Goal: Check status: Check status

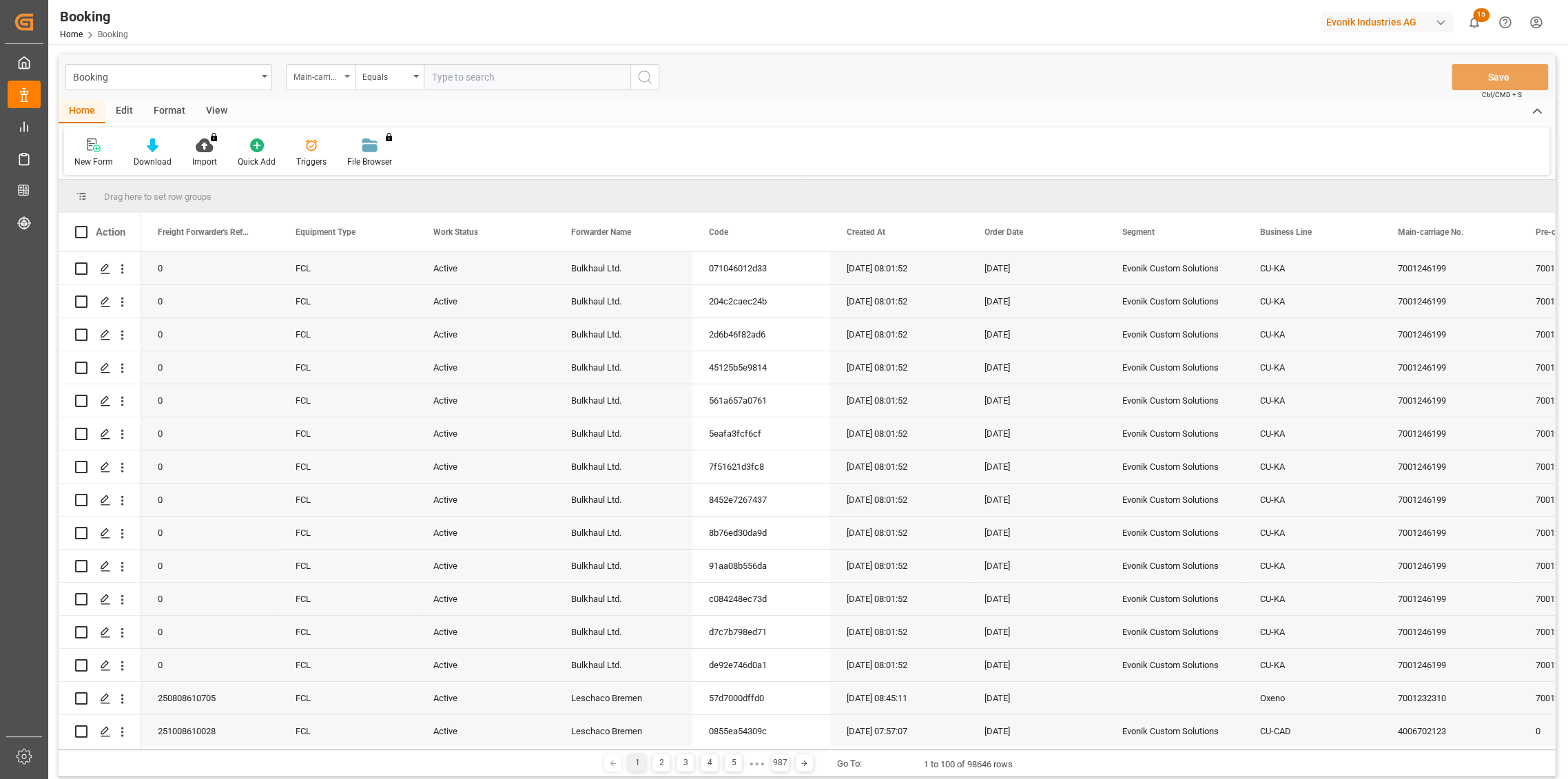
click at [326, 71] on div "Main-carriage No." at bounding box center [317, 75] width 47 height 16
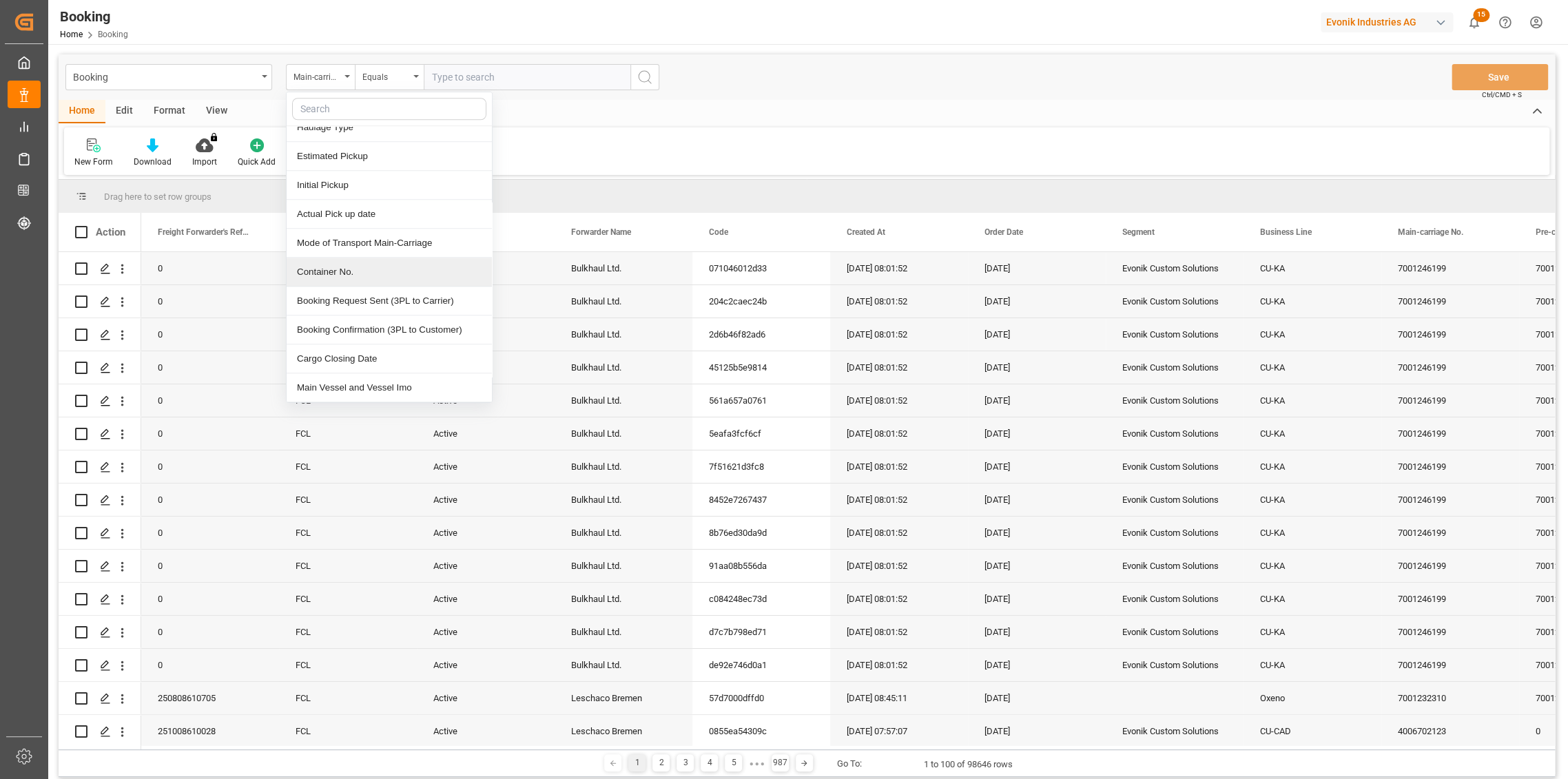
click at [356, 272] on div "Container No." at bounding box center [389, 271] width 205 height 29
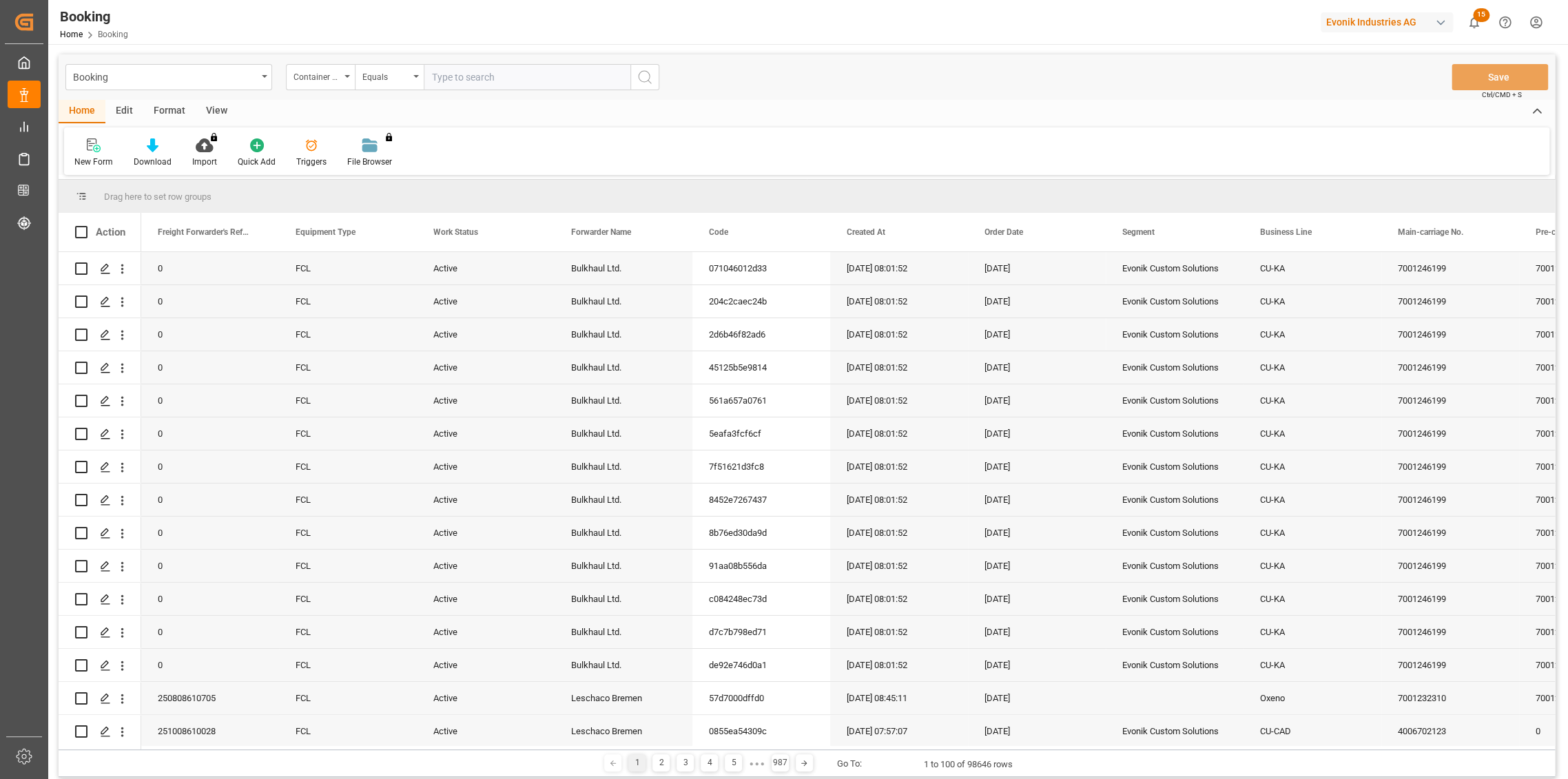
click at [502, 80] on input "text" at bounding box center [527, 78] width 207 height 26
paste input "DJDU7073845"
type input "DJDU7073845"
click at [645, 80] on icon "search button" at bounding box center [644, 77] width 16 height 16
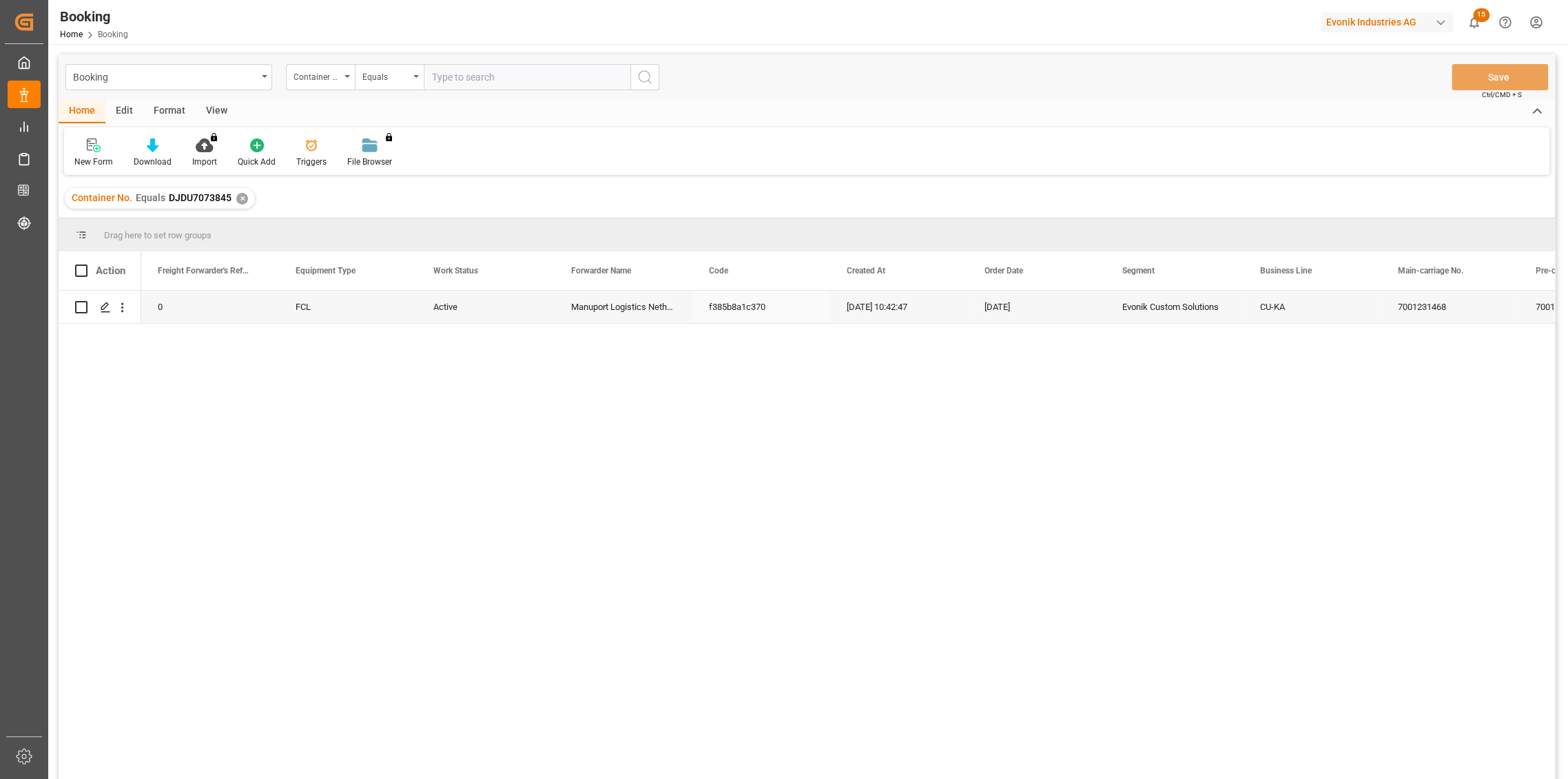
click at [846, 312] on div "[DATE] 10:42:47" at bounding box center [899, 307] width 138 height 33
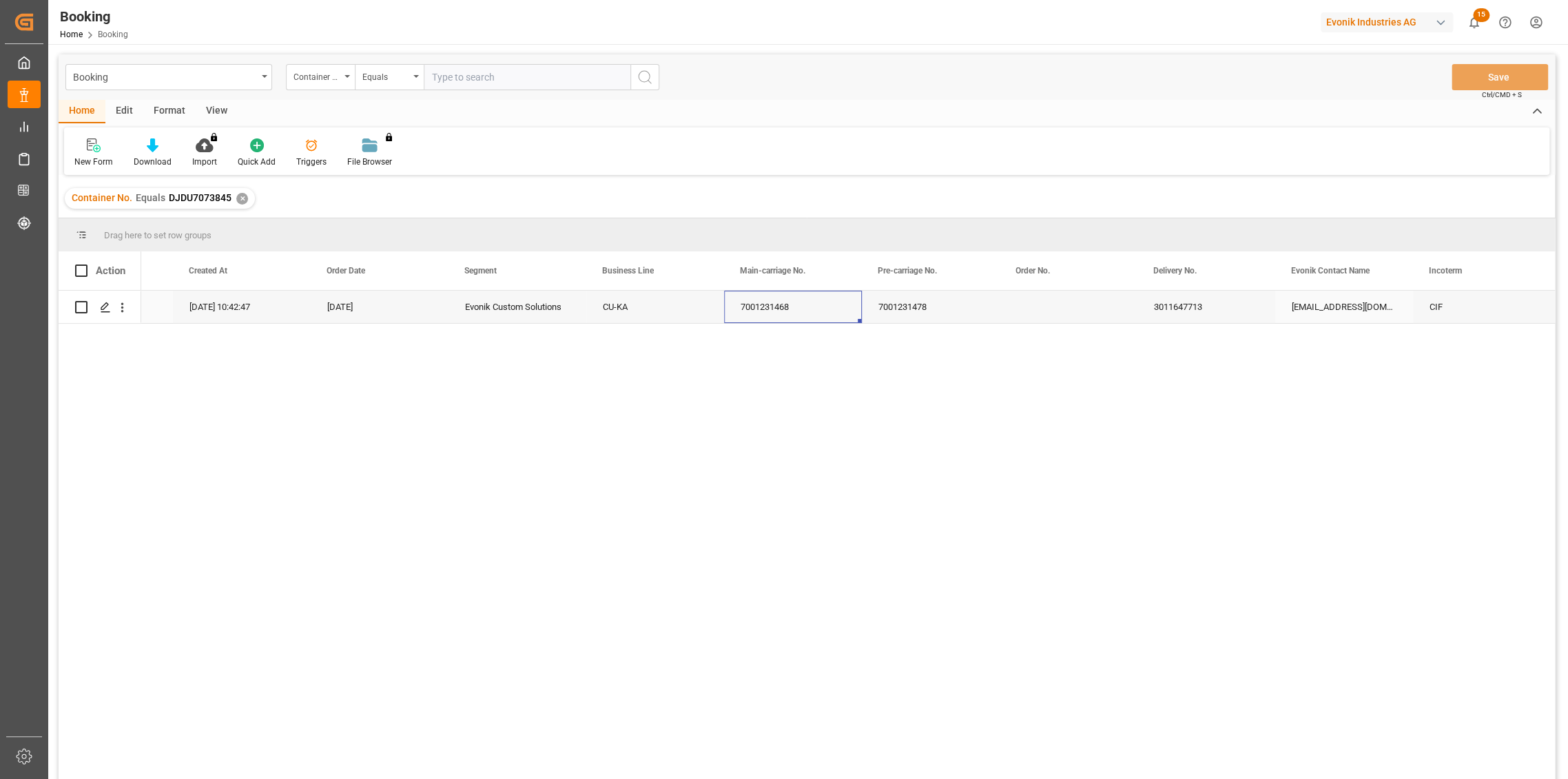
click at [806, 316] on div "7001231468" at bounding box center [793, 307] width 138 height 33
click at [345, 79] on div "Container No." at bounding box center [320, 78] width 69 height 26
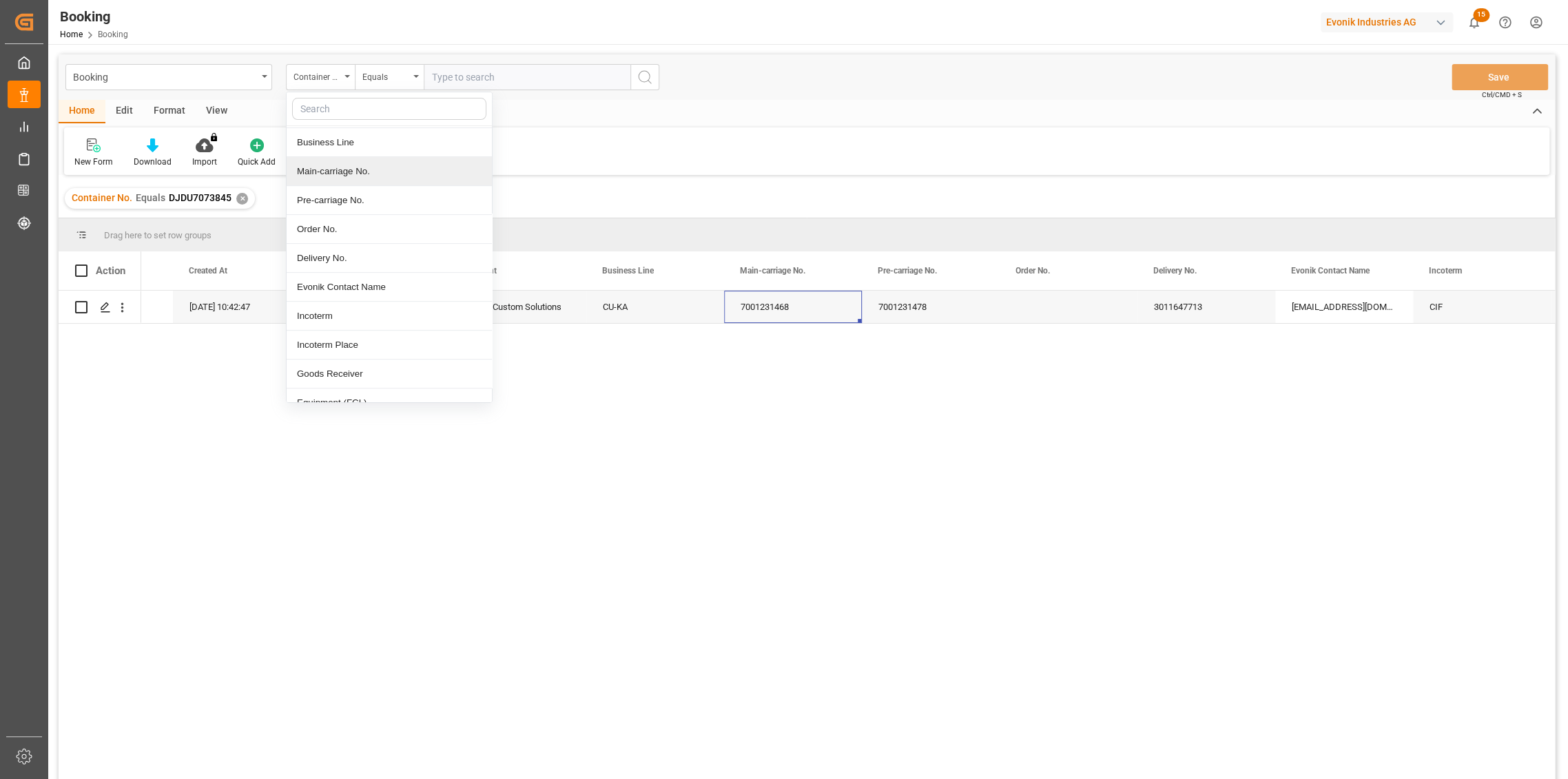
click at [358, 177] on div "Main-carriage No." at bounding box center [389, 171] width 205 height 29
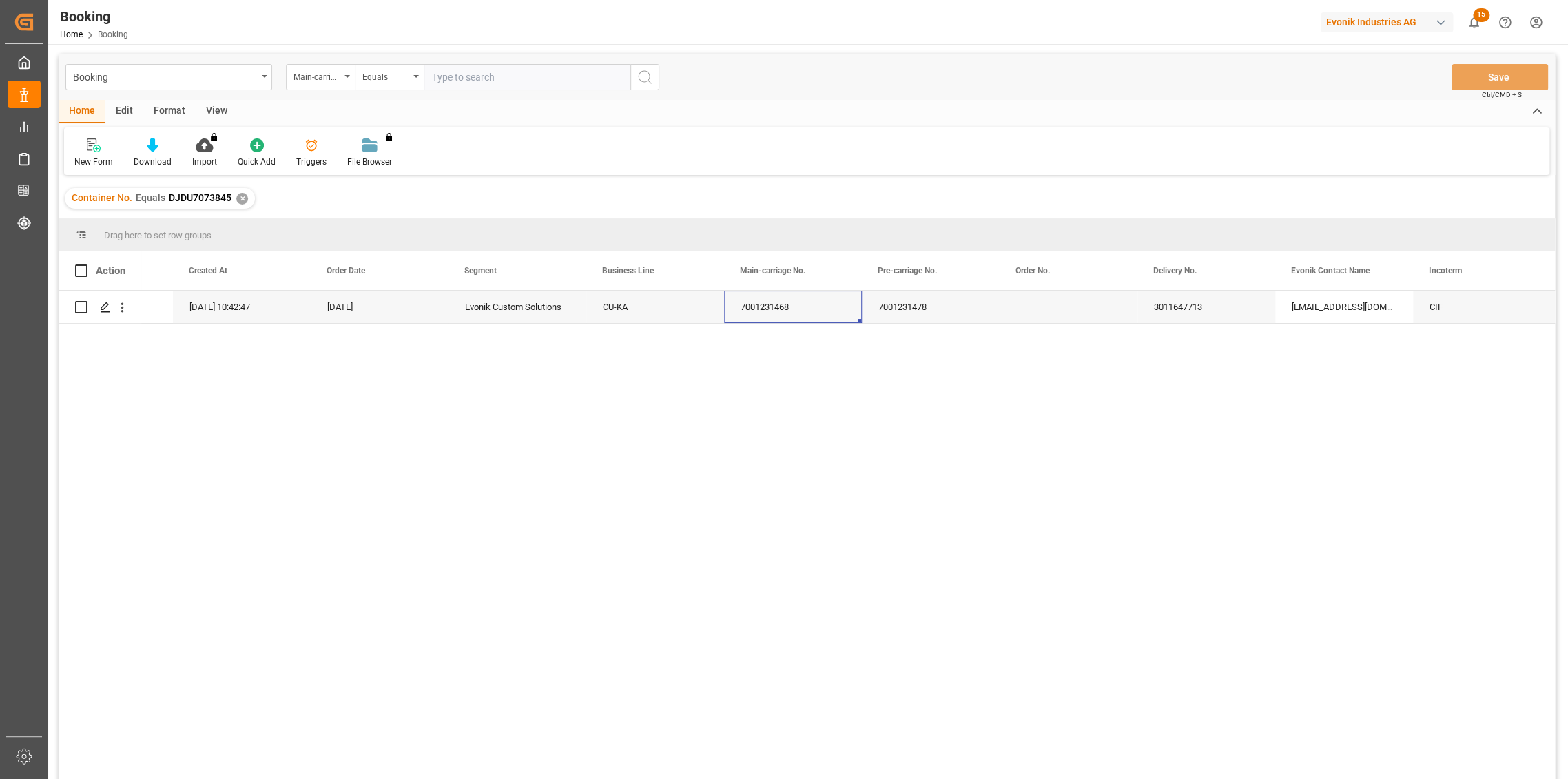
click at [243, 200] on div "✕" at bounding box center [242, 198] width 12 height 12
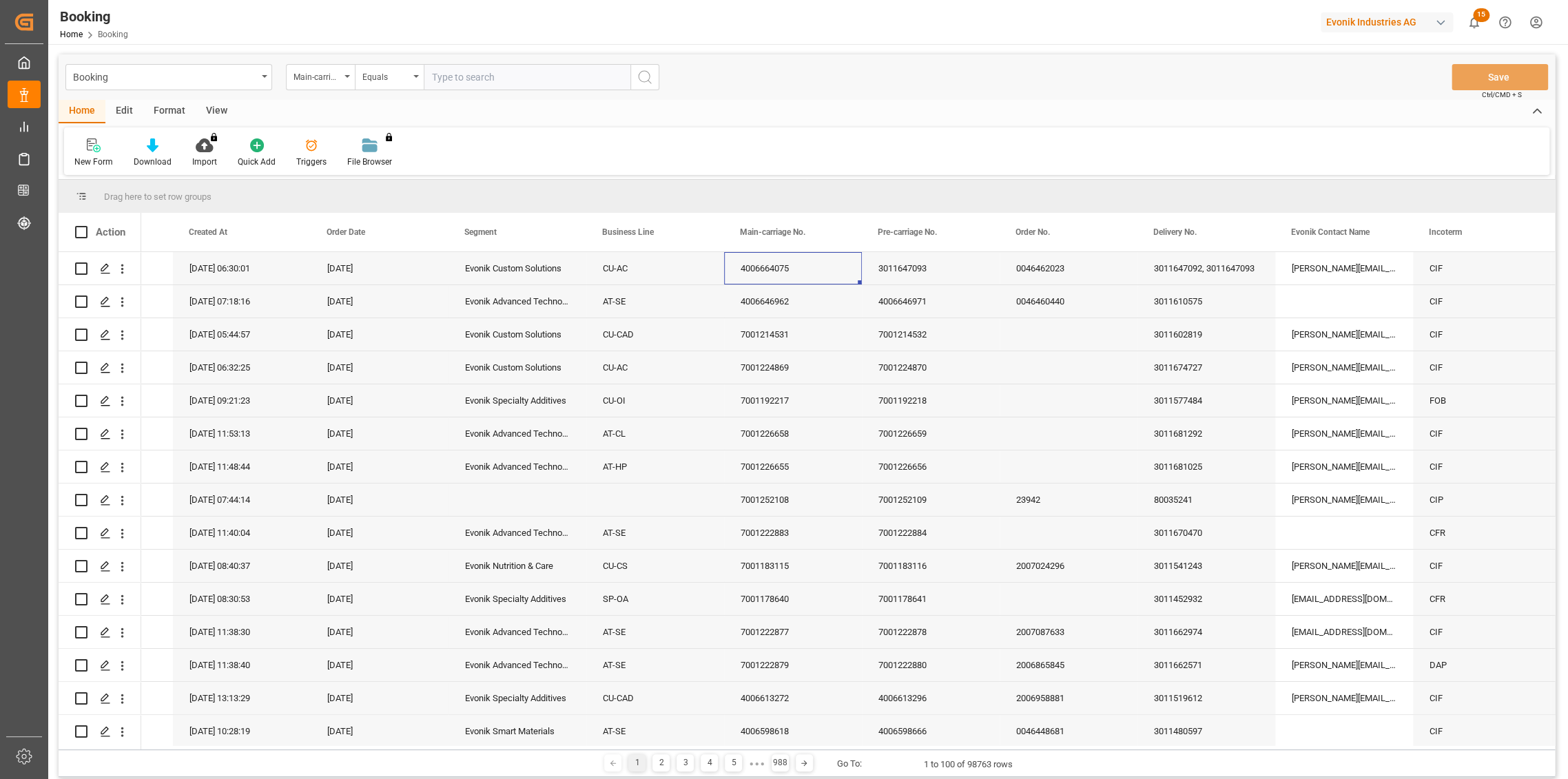
click at [551, 72] on input "text" at bounding box center [527, 78] width 207 height 26
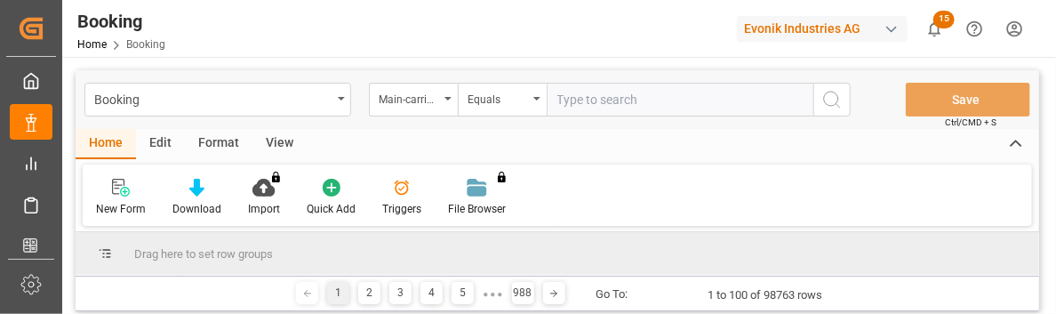
click at [640, 102] on input "text" at bounding box center [680, 100] width 267 height 34
type input "3"
type input "7001136665"
click at [815, 97] on button "search button" at bounding box center [831, 100] width 37 height 34
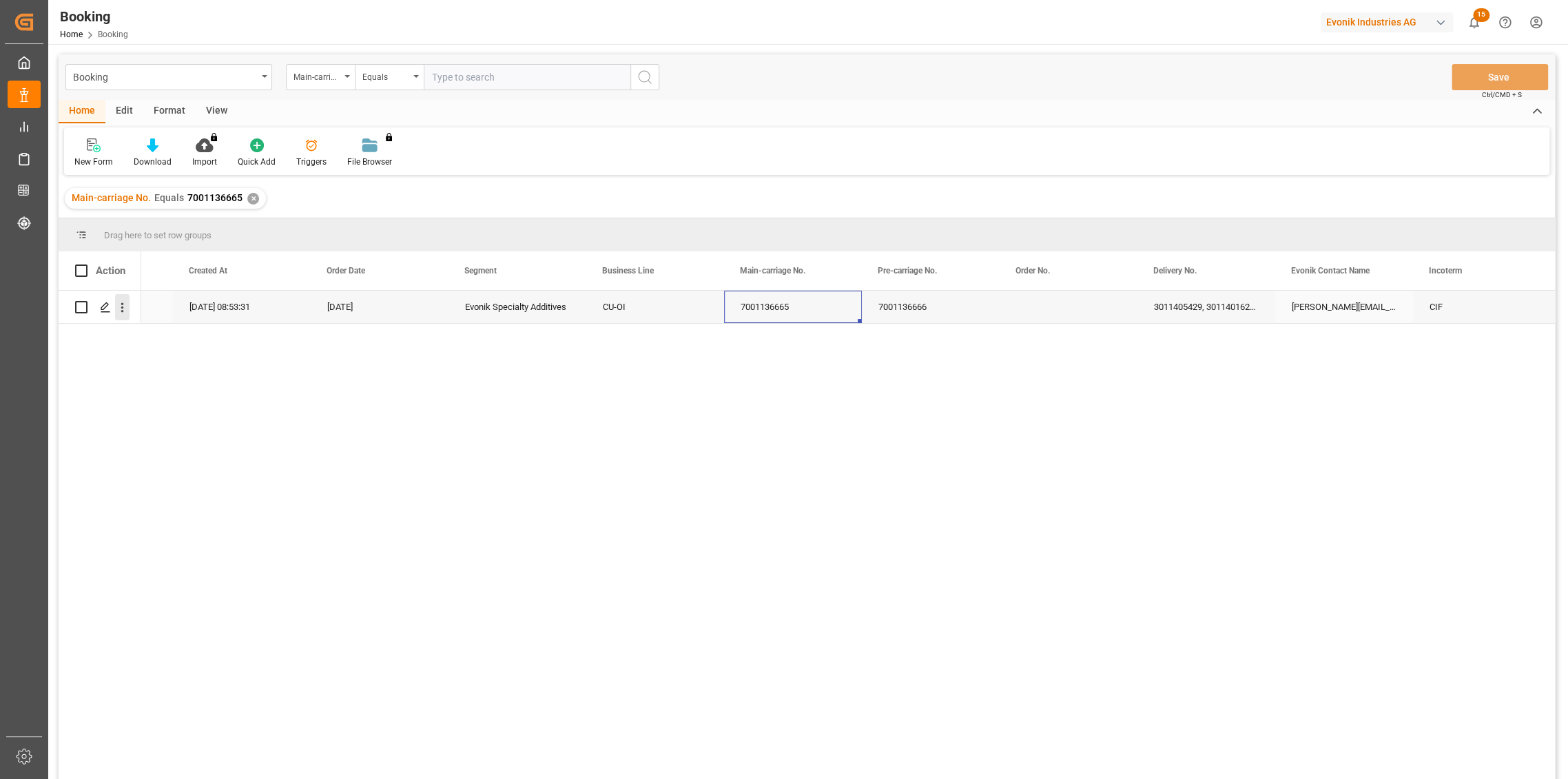
click at [127, 305] on icon "open menu" at bounding box center [122, 308] width 15 height 15
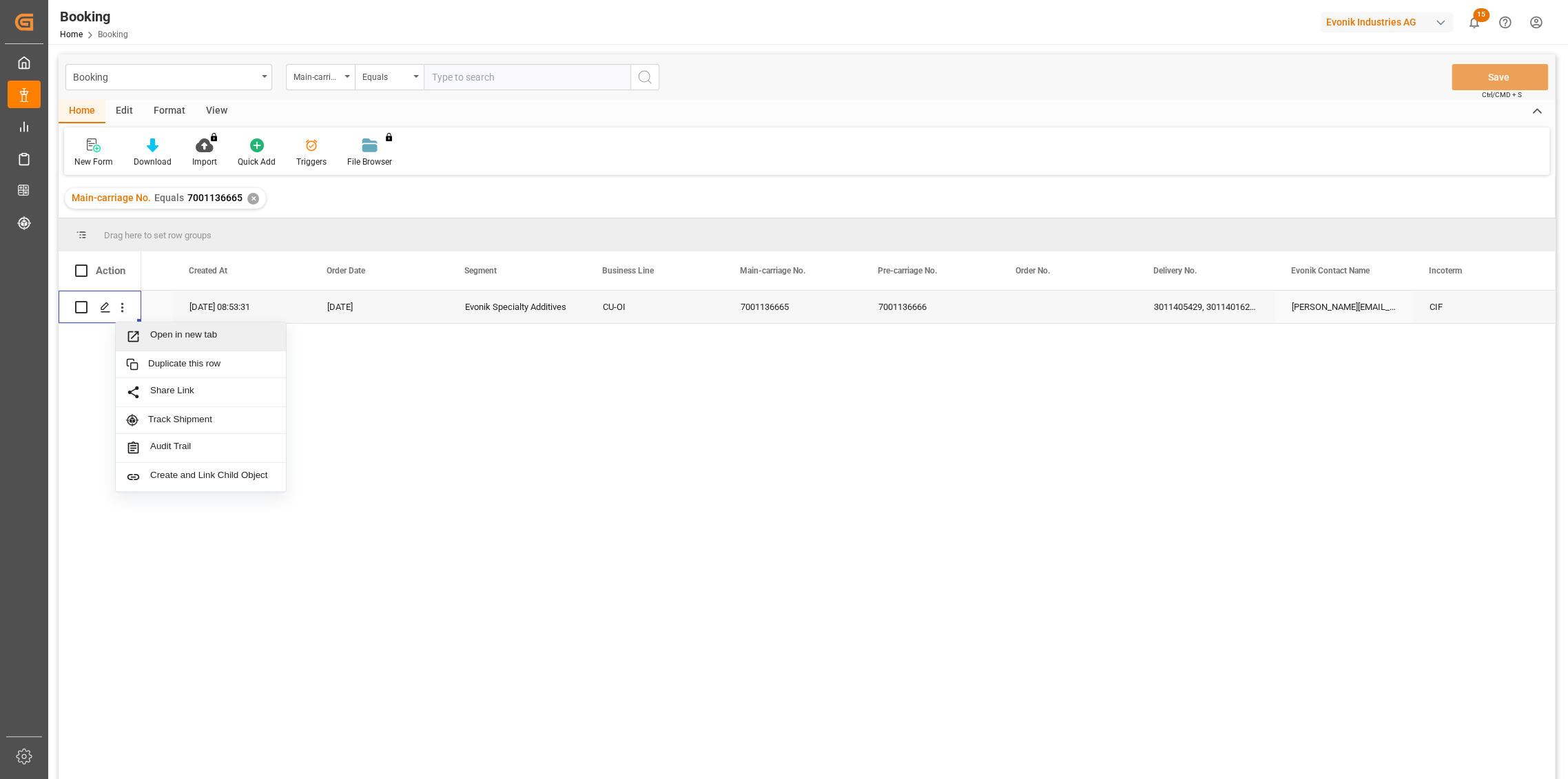
click at [174, 337] on span "Open in new tab" at bounding box center [213, 336] width 126 height 15
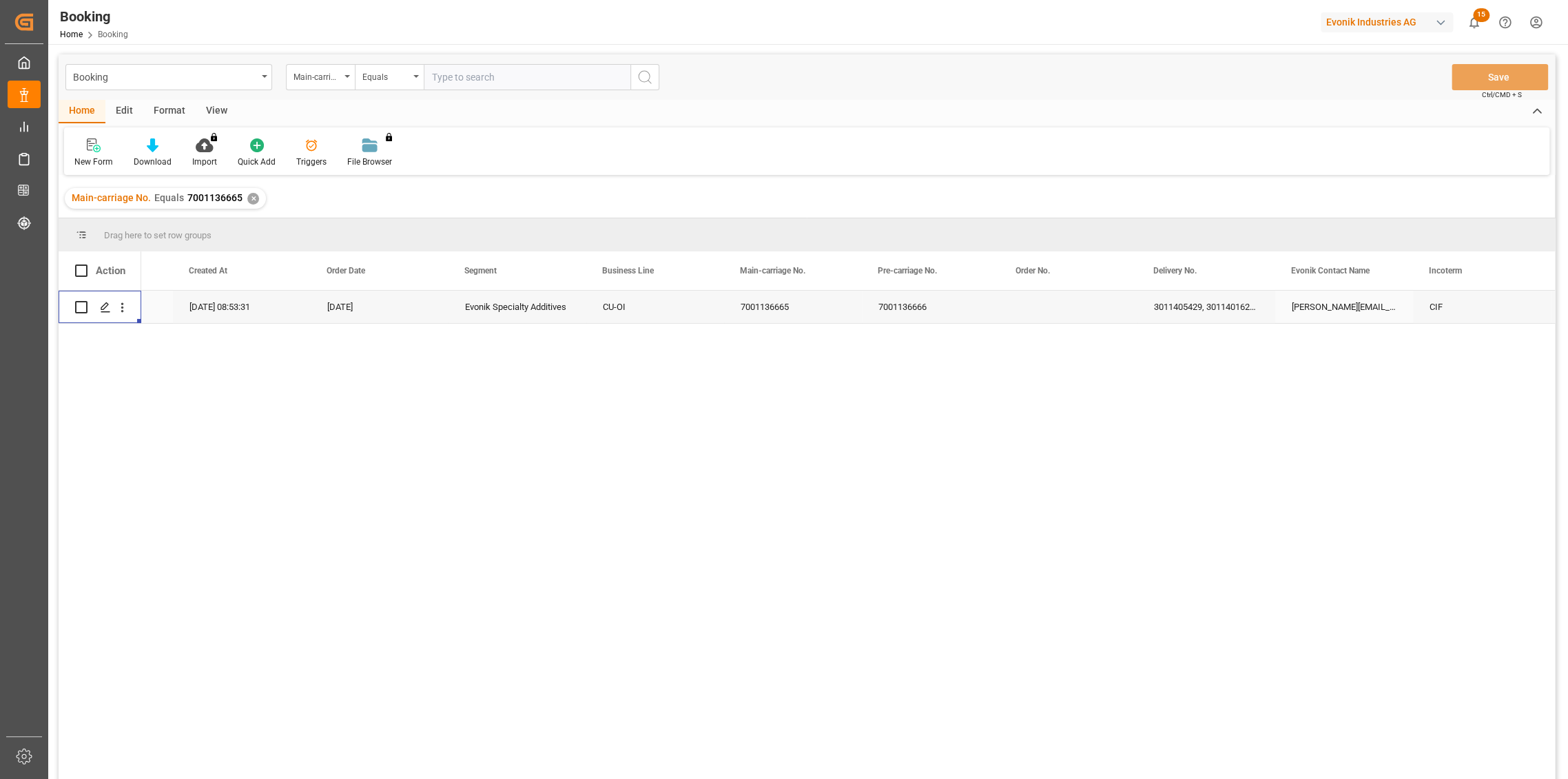
click at [1215, 308] on div "3011405429, 3011401628, 3011405539, 3011396186, 3011400428, 3011405445, 3011400…" at bounding box center [1206, 307] width 138 height 33
click at [758, 303] on div "7001136665" at bounding box center [793, 307] width 138 height 33
click at [400, 308] on div "[DATE]" at bounding box center [380, 307] width 138 height 33
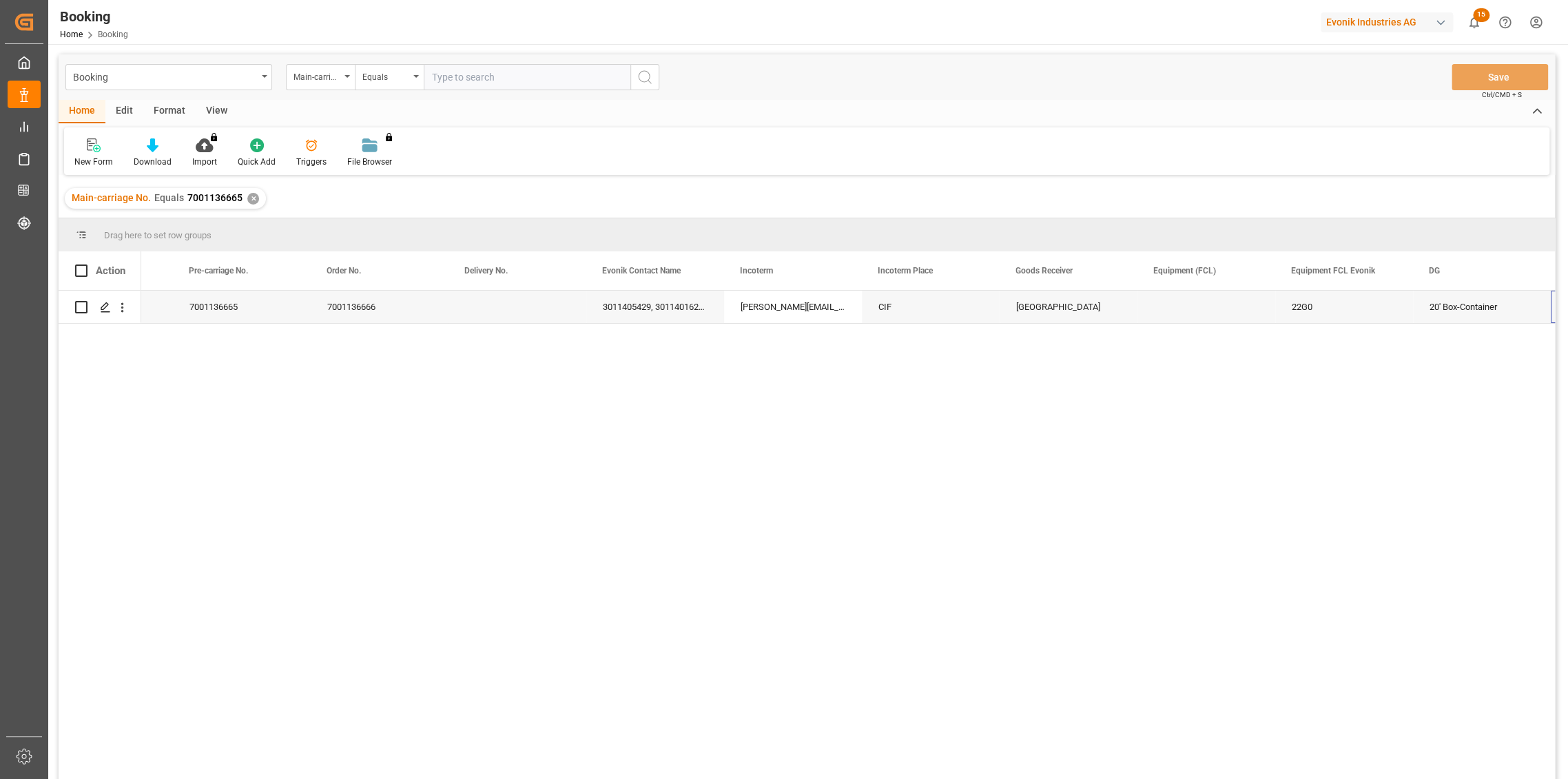
scroll to position [0, 1346]
click at [517, 308] on div "Essen" at bounding box center [518, 307] width 138 height 33
click at [510, 267] on span "Loading Site" at bounding box center [488, 271] width 47 height 9
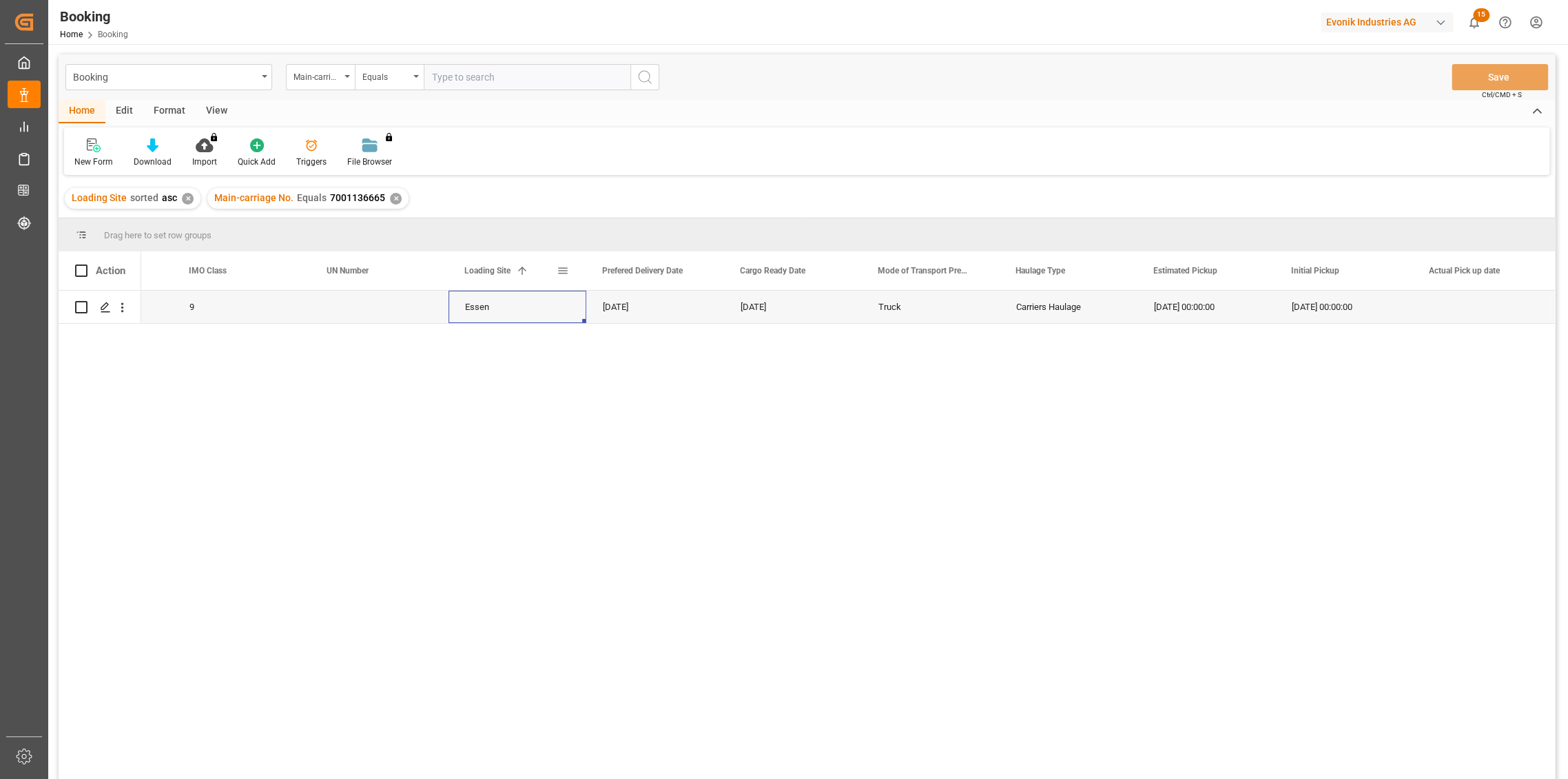
click at [508, 277] on div "Loading Site 1" at bounding box center [510, 271] width 92 height 39
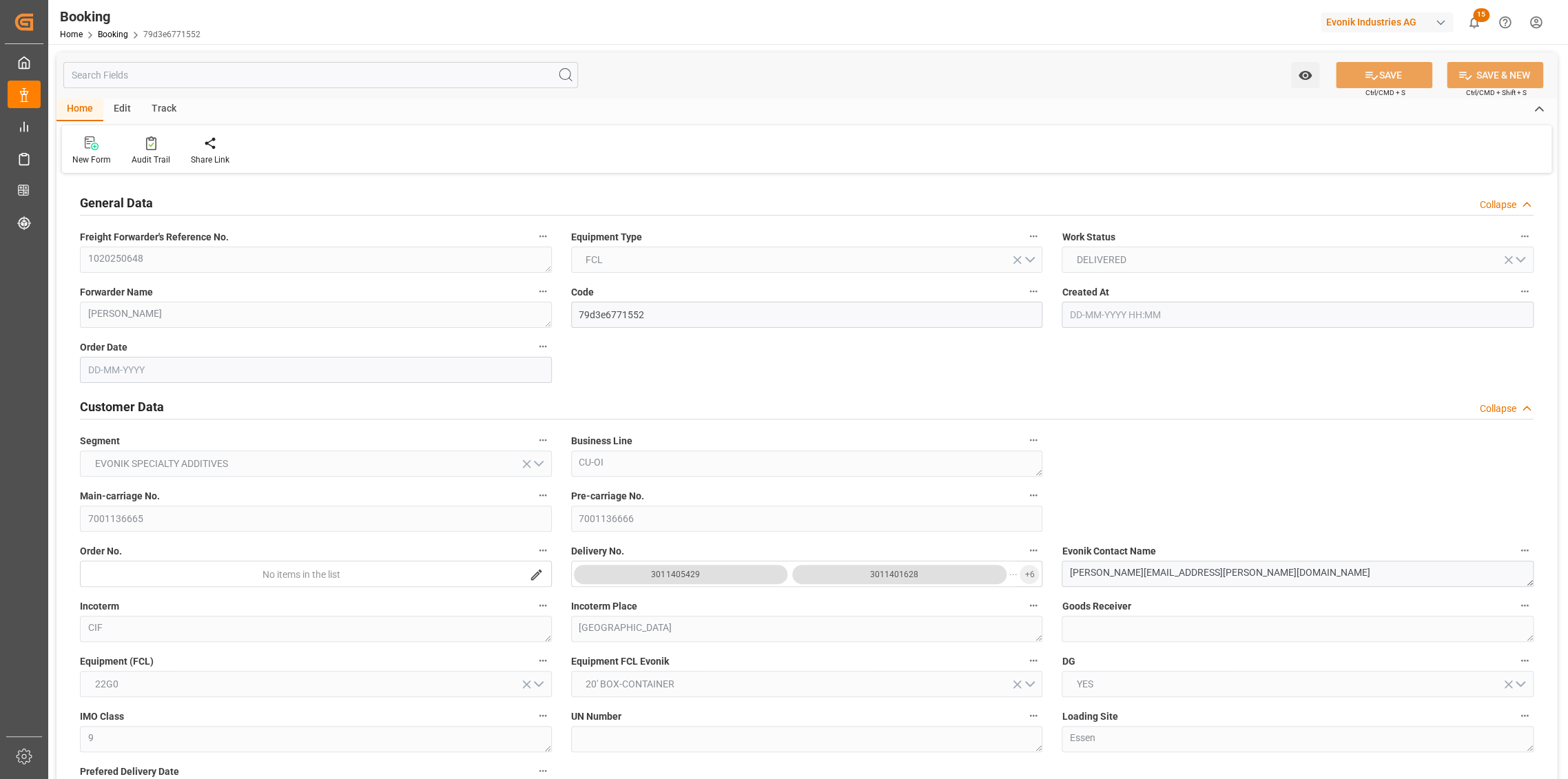
type input "7001136666"
type input "9632143"
type input "Hapag Lloyd"
type input "Hapag Lloyd Aktiengesellschaft"
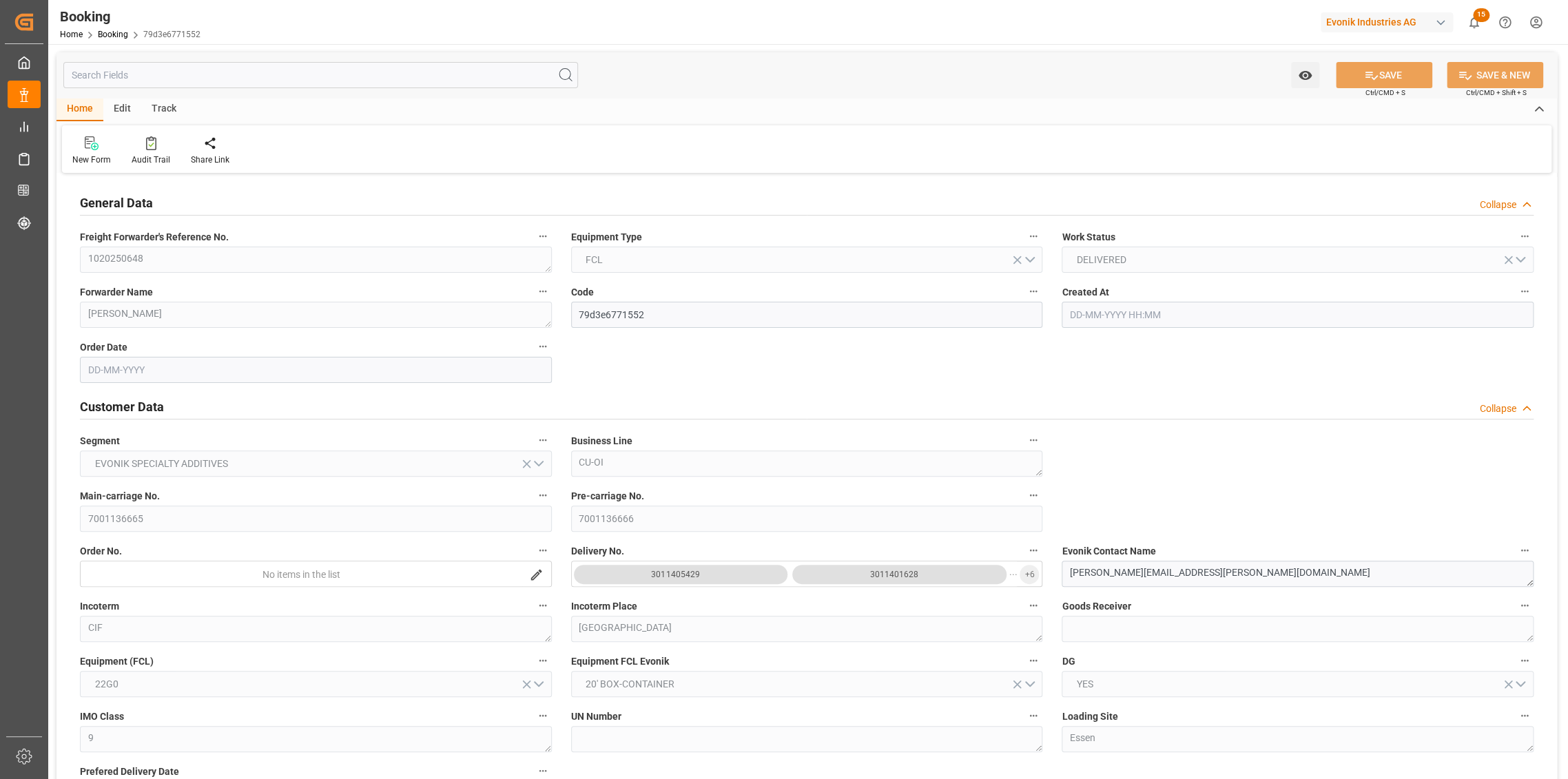
type input "NLRTM"
type input "CNSGH"
type input "50"
type input "NLRTM"
type input "CNSHG"
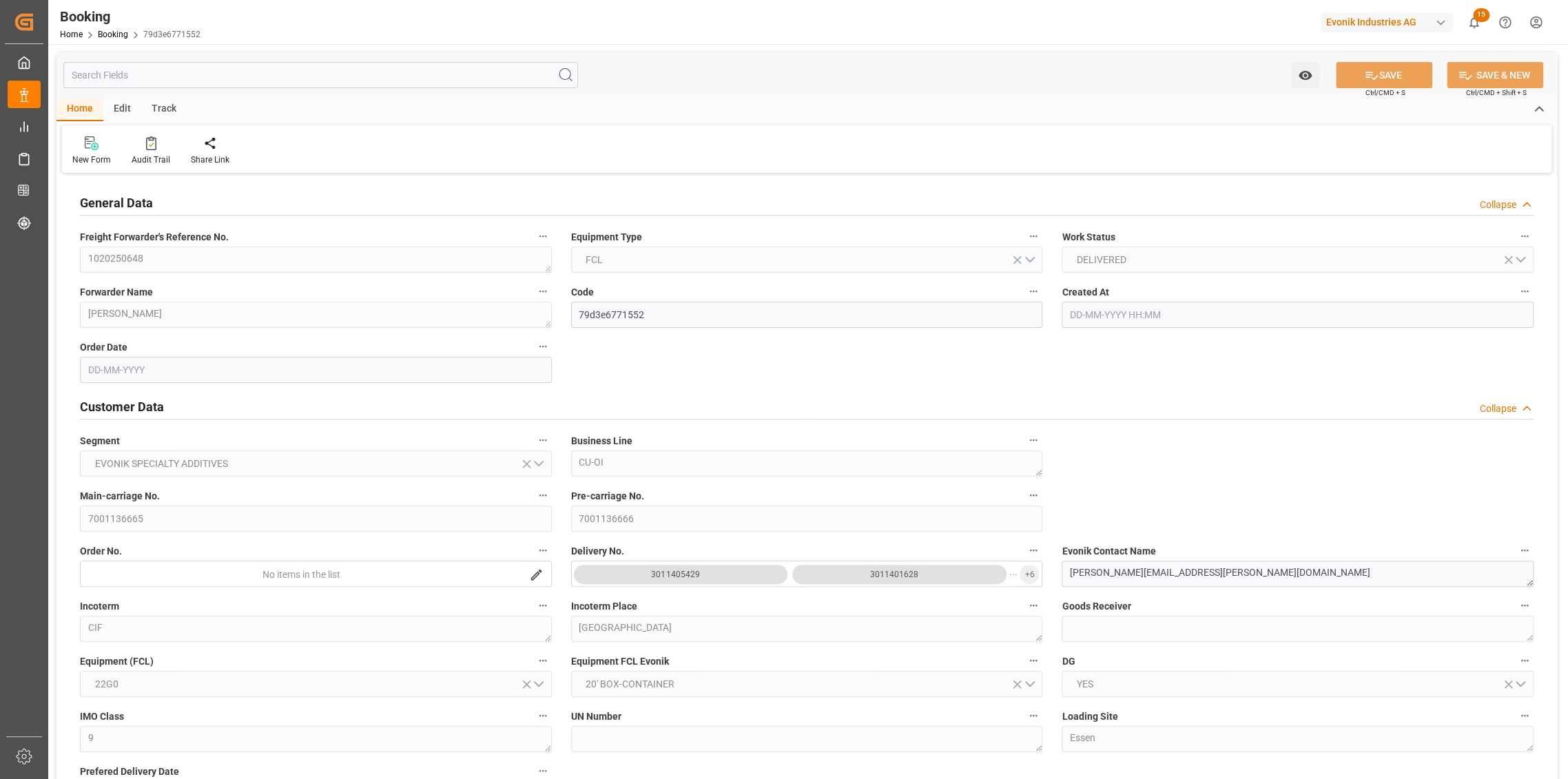
type input "9632143"
type input "08-04-2025 08:53"
type input "[DATE]"
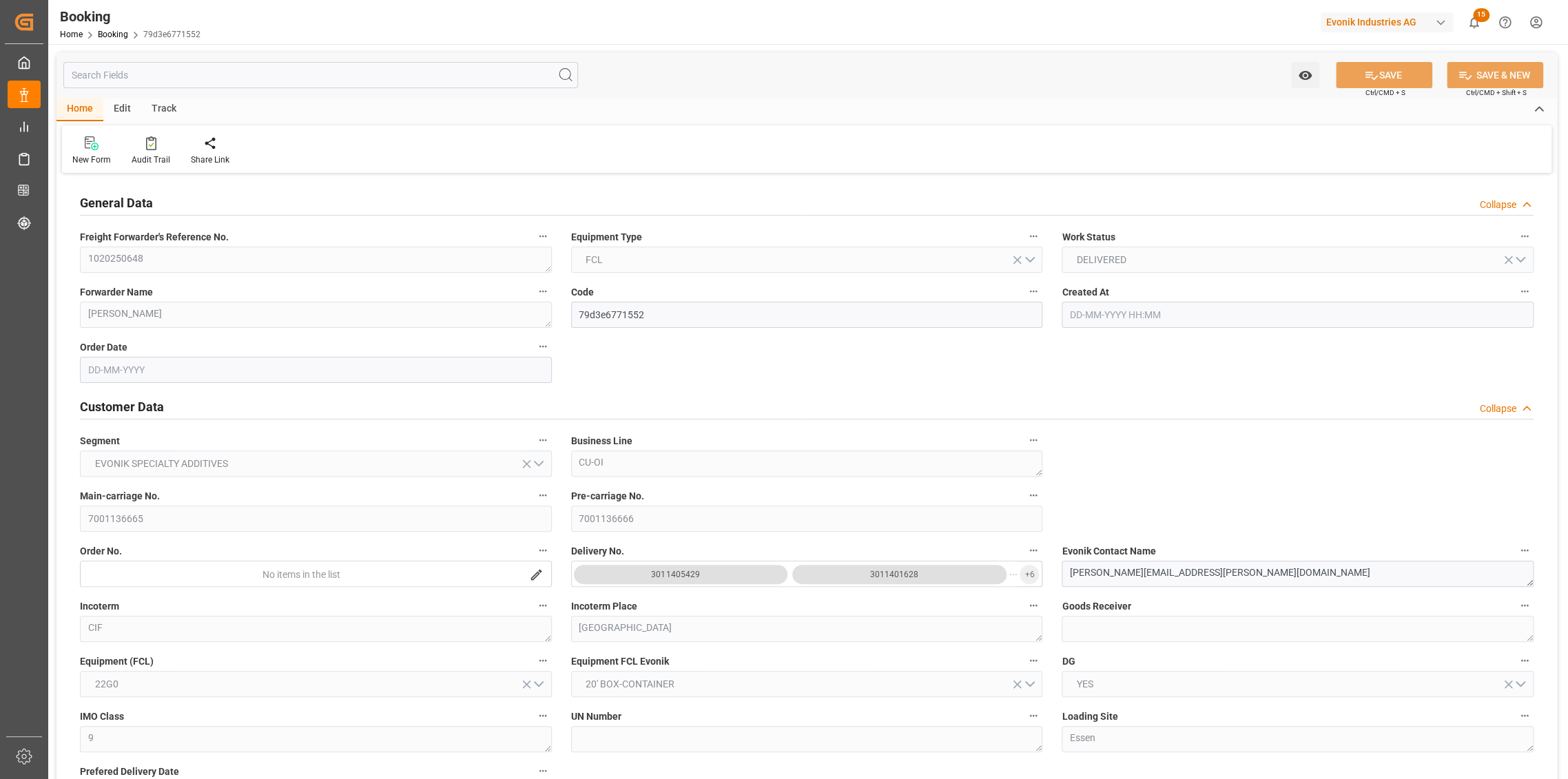
type input "15-04-2025 00:00"
type input "28-04-2025 00:00"
type input "25-06-2025 07:00"
type input "01-06-2025 00:00"
type input "01-06-2025"
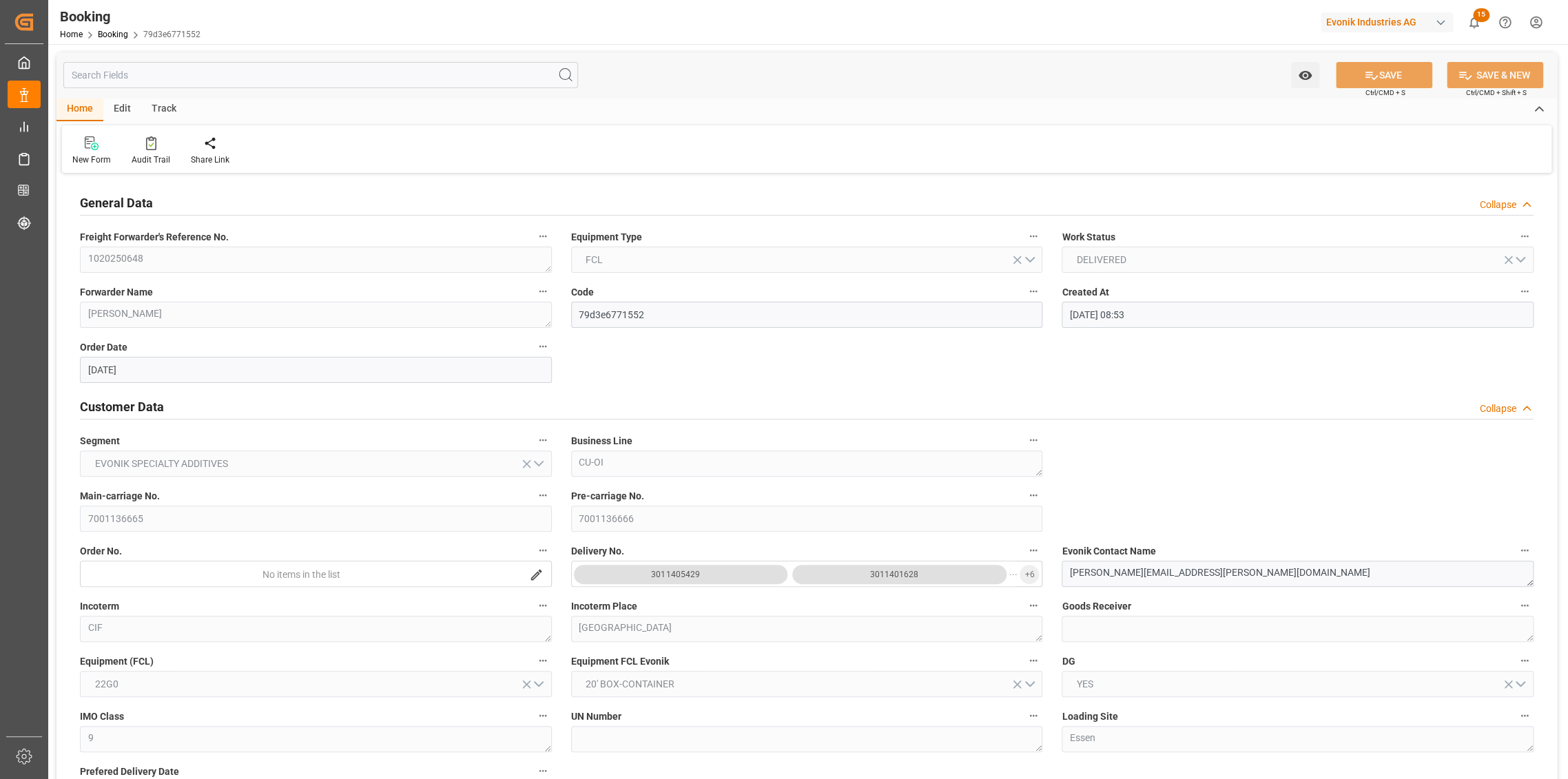
type input "26-06-2025 04:18"
type input "21-06-2025 10:16"
type input "15-08-2025 07:00"
type input "21-06-2025 00:00"
type input "[DATE]"
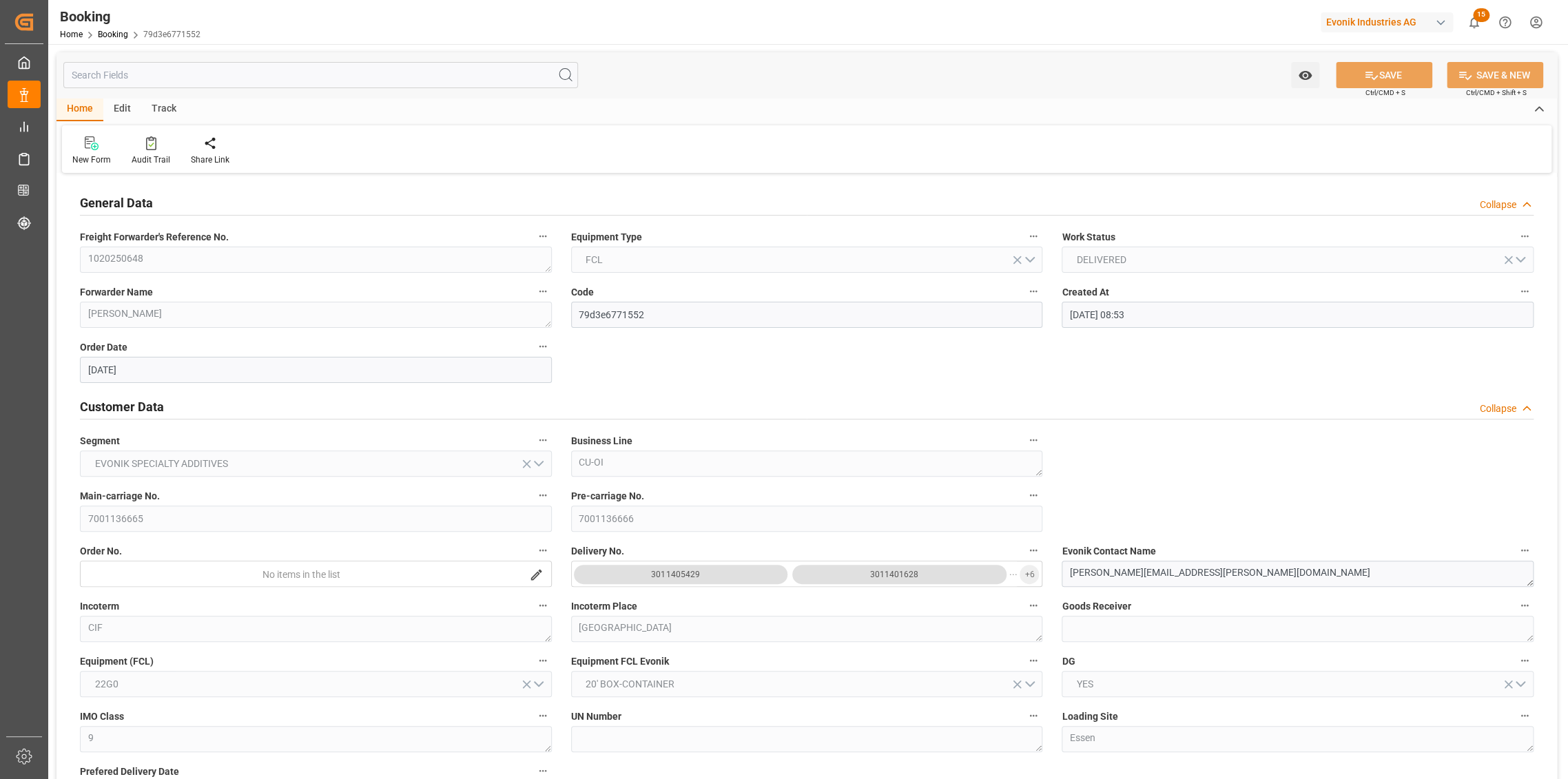
type input "15-08-2025 08:18"
type input "16-08-2025 16:08"
type input "17-08-2025 06:51"
type input "13-06-2025 10:58"
type input "17-06-2025 04:15"
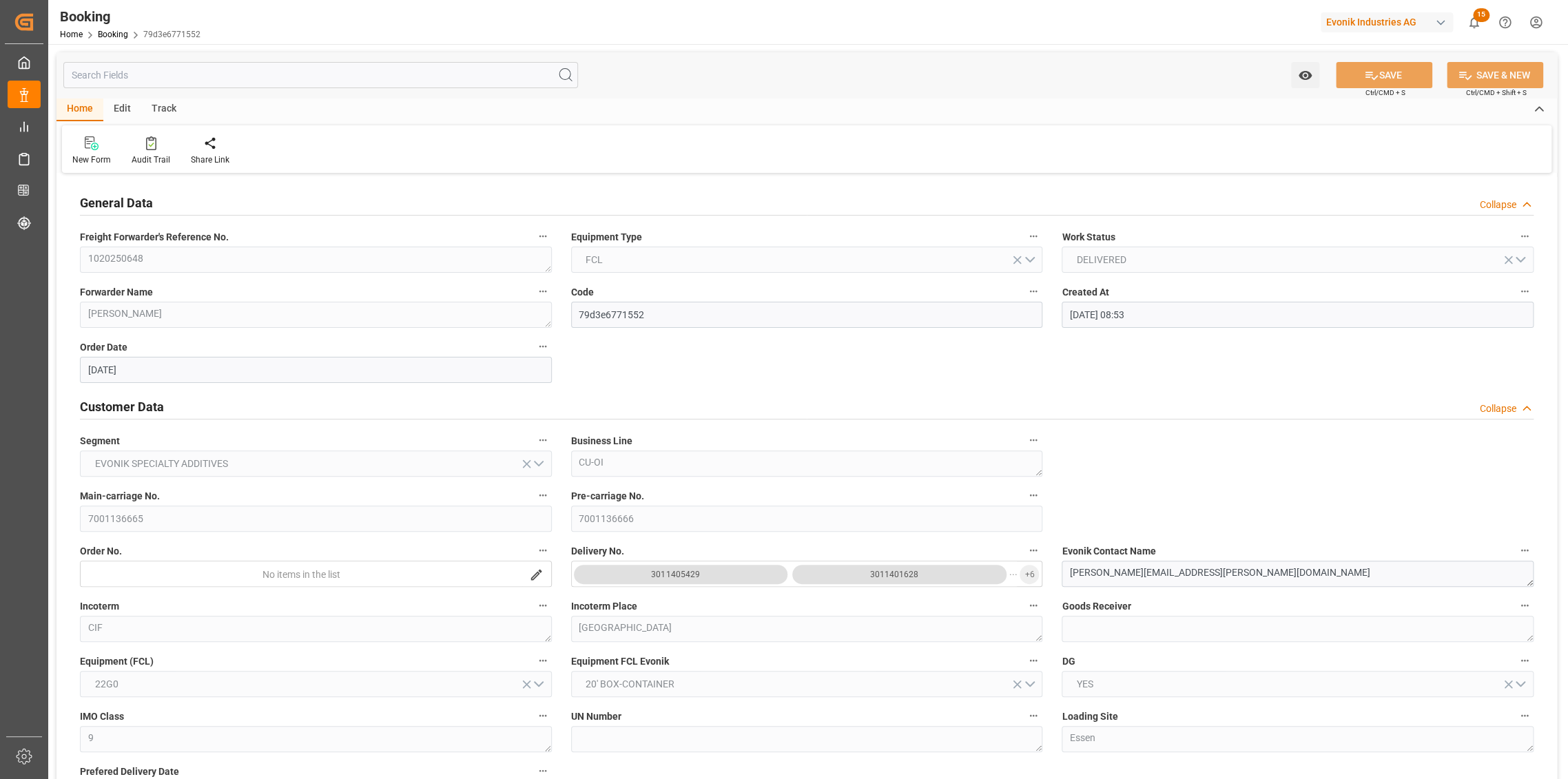
type input "25-06-2025 11:10"
type input "26-06-2025 01:30"
type input "26-06-2025 05:53"
type input "15-08-2025 07:00"
type input "15-08-2025 08:10"
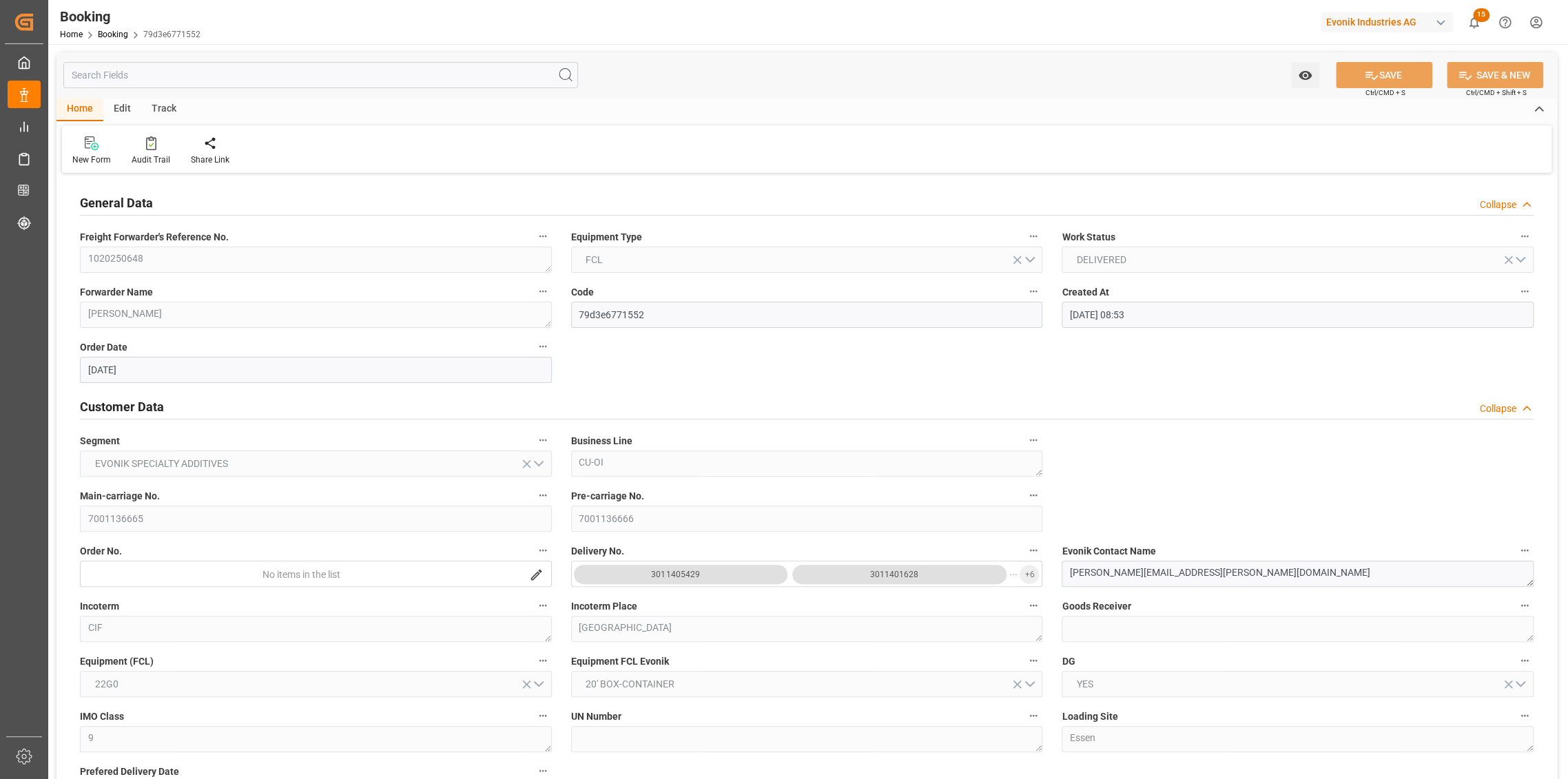
type input "15-08-2025 17:08"
type input "15-08-2025 08:18"
type input "15-08-2025 18:44"
type input "19-08-2025 18:44"
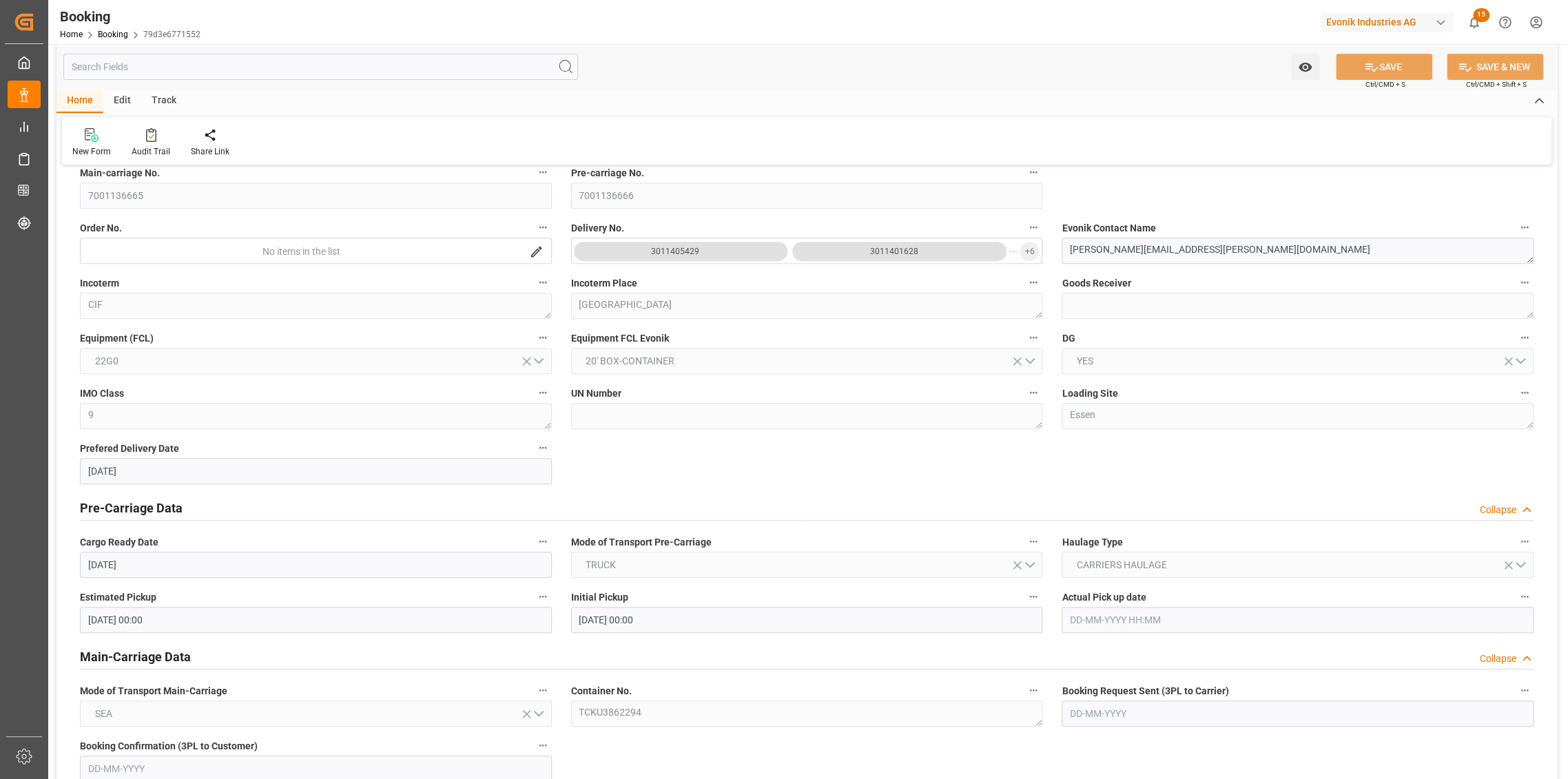
scroll to position [459, 0]
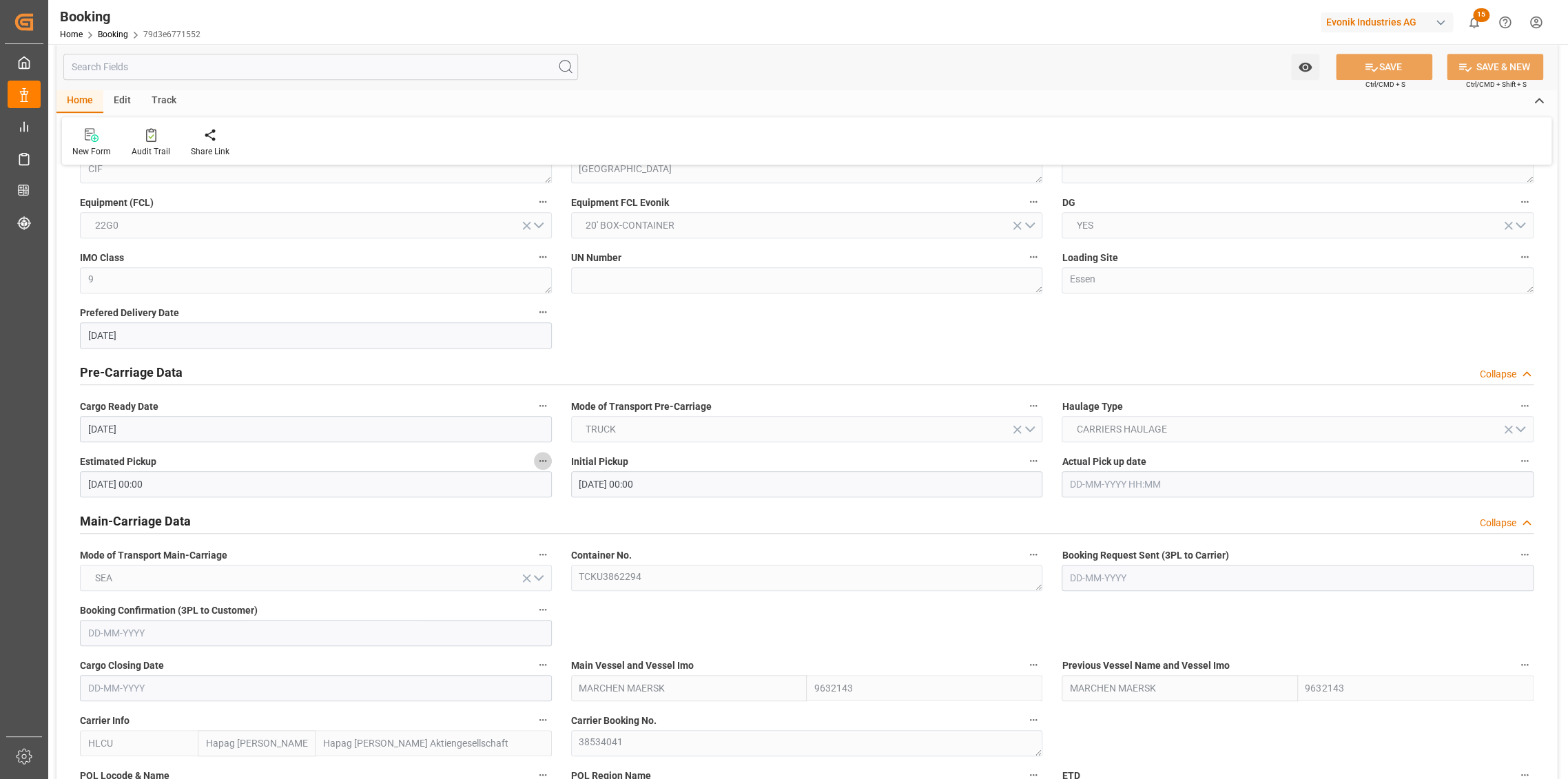
click at [546, 459] on icon "button" at bounding box center [543, 461] width 11 height 11
click at [585, 463] on li "Audits" at bounding box center [589, 460] width 111 height 22
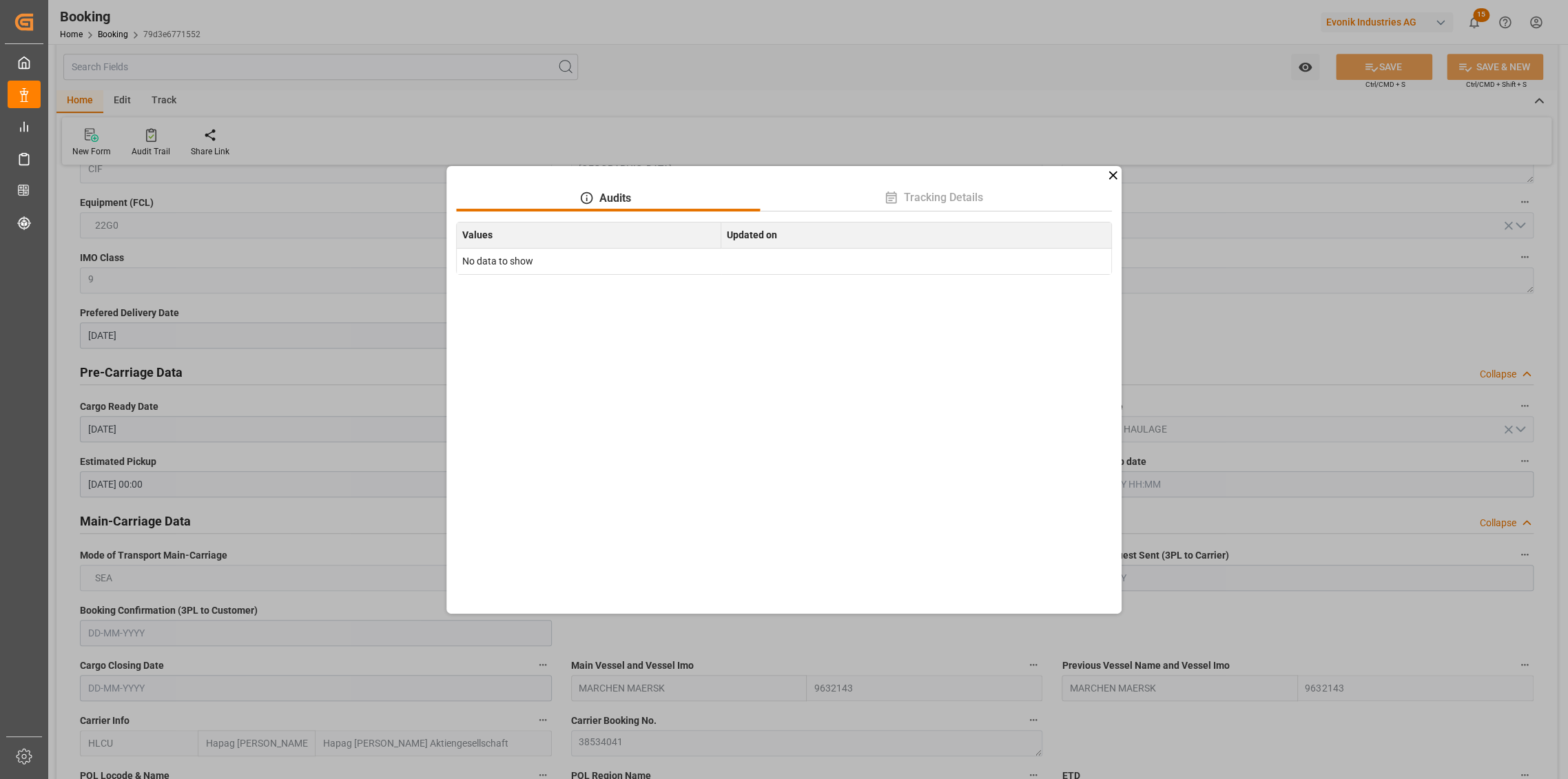
click at [1125, 171] on div "Audits Tracking Details Values Updated on No data to show" at bounding box center [784, 389] width 1568 height 779
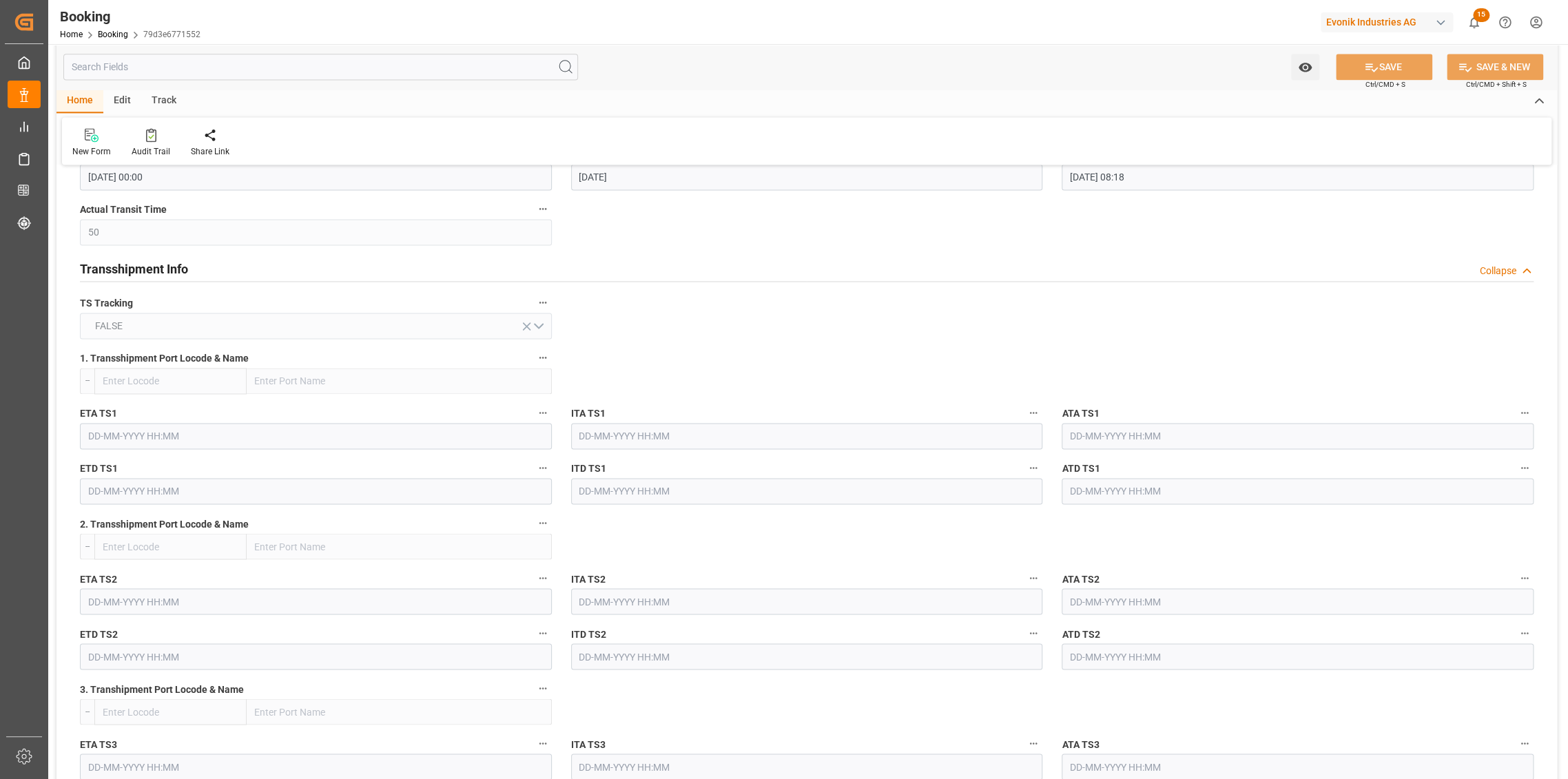
scroll to position [994, 0]
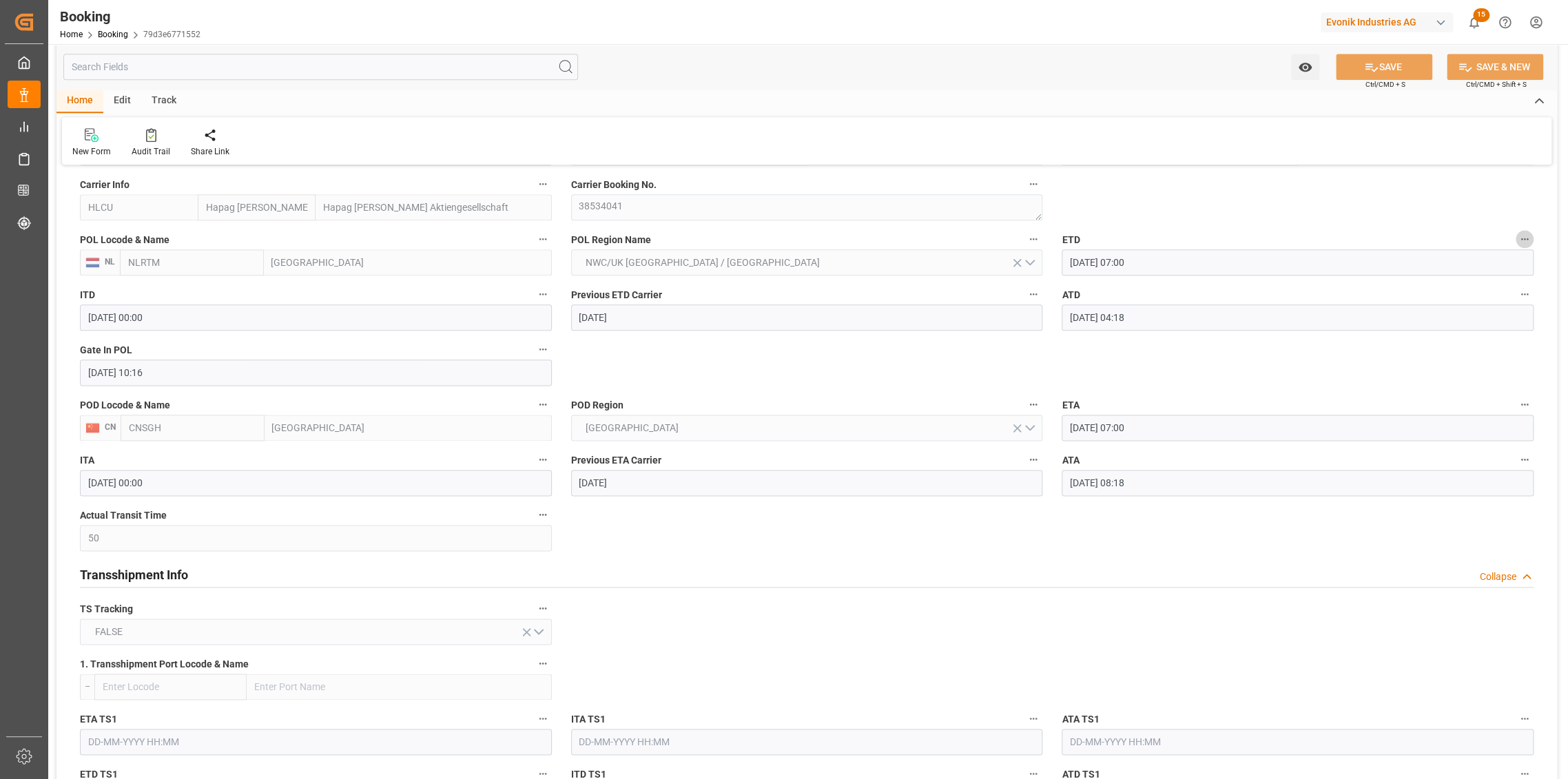
click at [1529, 233] on button "ETD" at bounding box center [1524, 239] width 18 height 18
click at [1501, 237] on li "Audits" at bounding box center [1500, 238] width 111 height 22
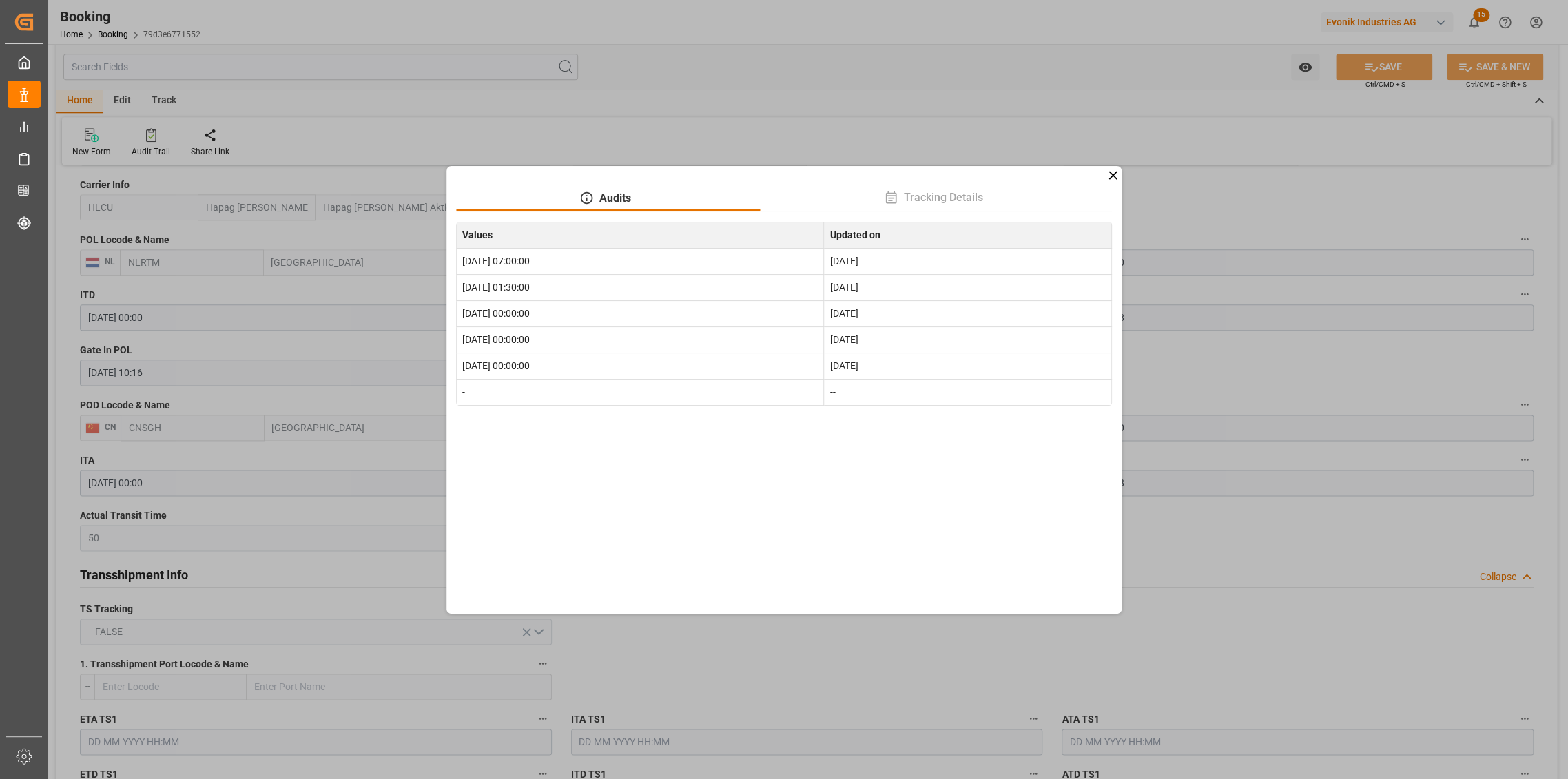
click at [1111, 168] on icon at bounding box center [1113, 175] width 15 height 15
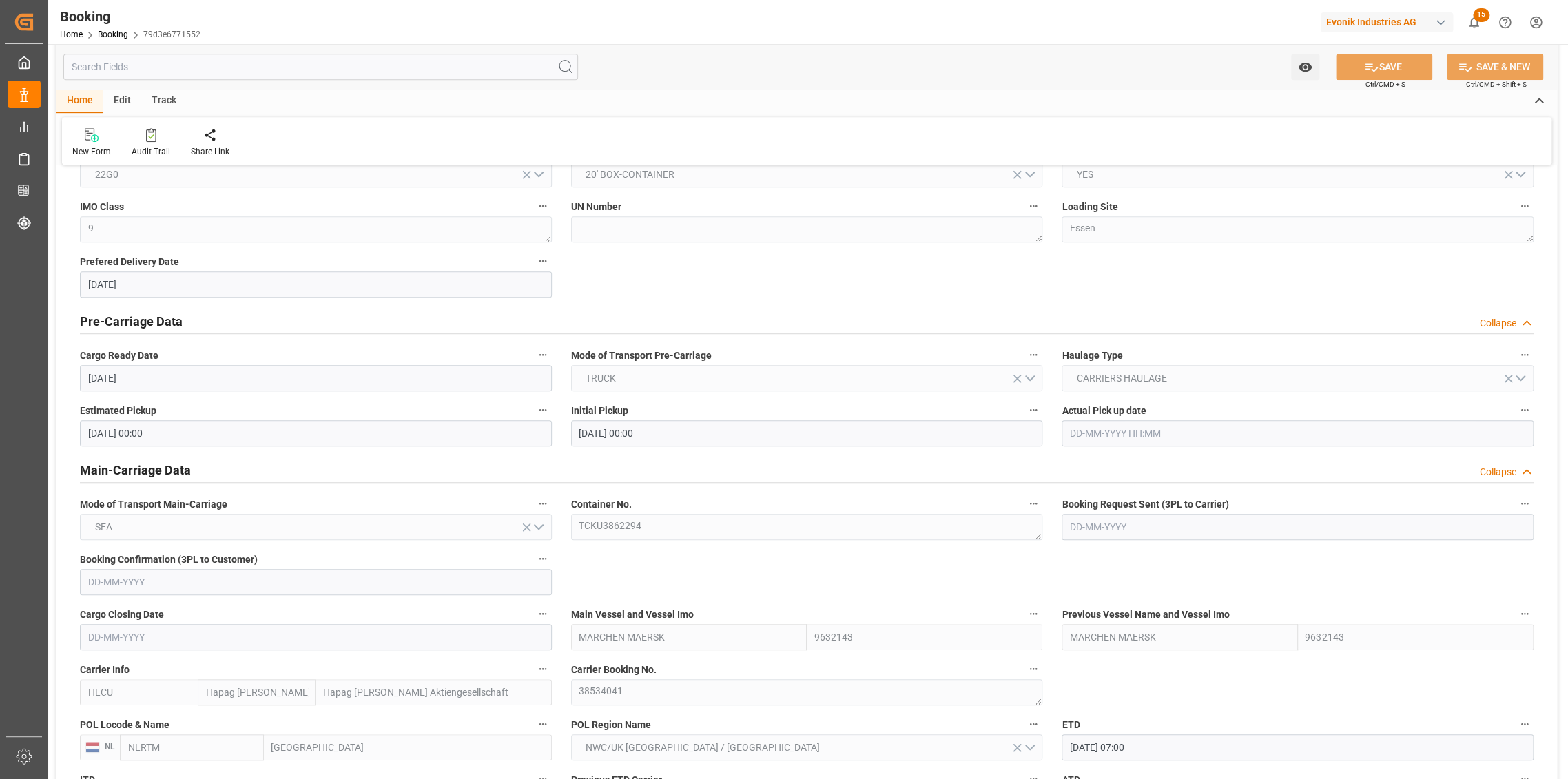
scroll to position [0, 0]
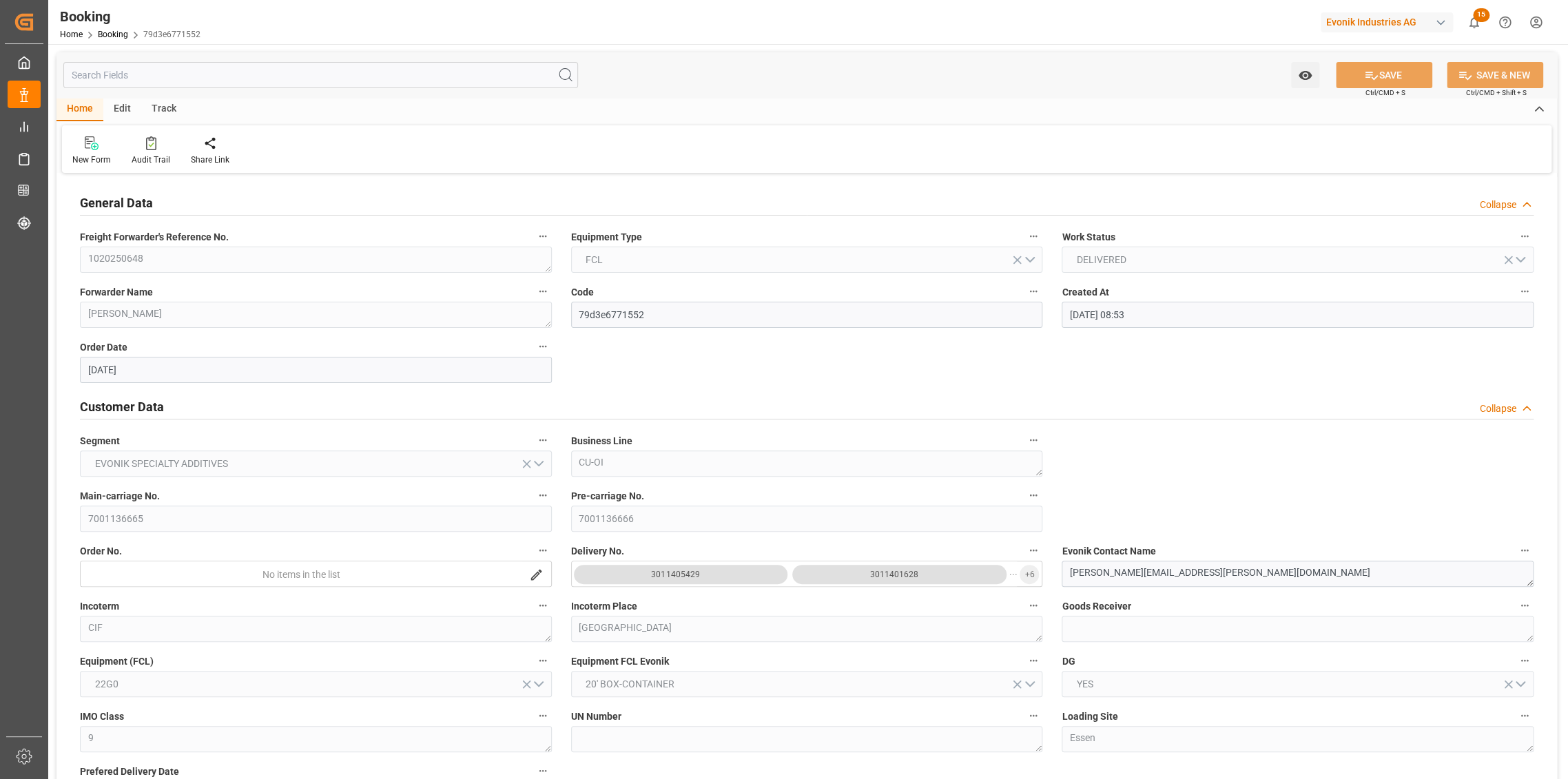
click at [750, 407] on div "Customer Data Collapse" at bounding box center [806, 406] width 1453 height 26
